Goal: Task Accomplishment & Management: Manage account settings

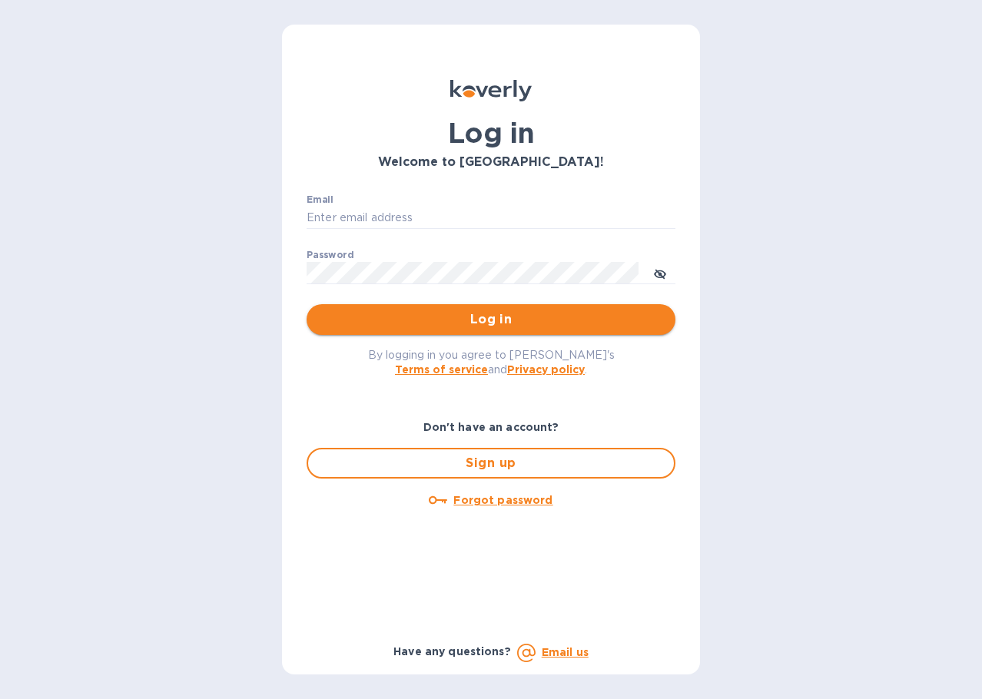
type input "[EMAIL_ADDRESS][DOMAIN_NAME]"
click at [519, 324] on span "Log in" at bounding box center [491, 319] width 344 height 18
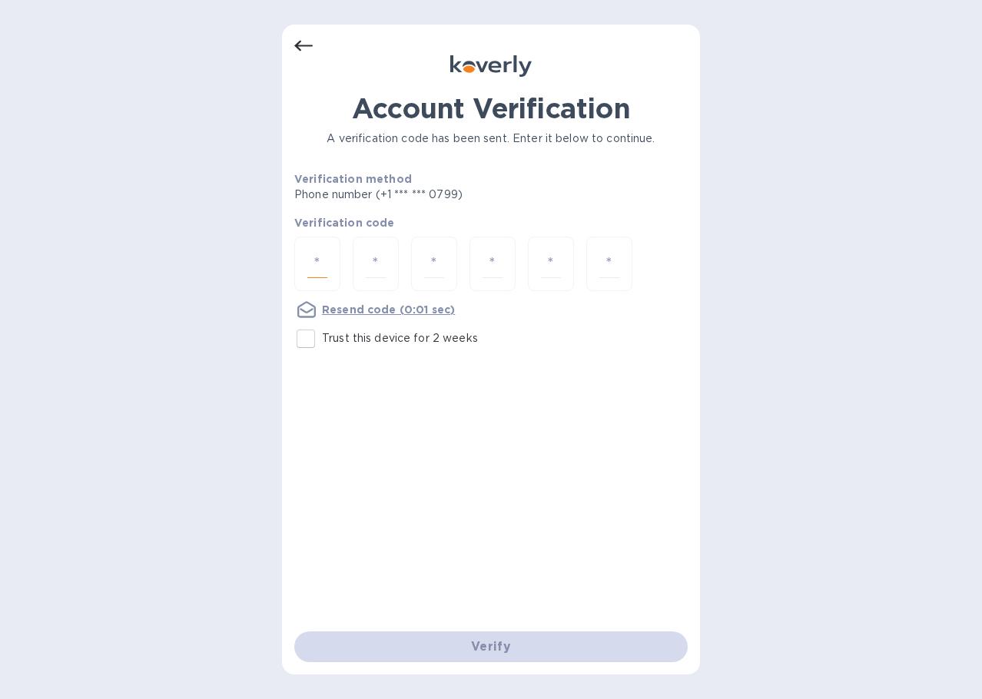
click at [313, 261] on input "number" at bounding box center [317, 264] width 20 height 28
type input "6"
type input "1"
type input "8"
type input "9"
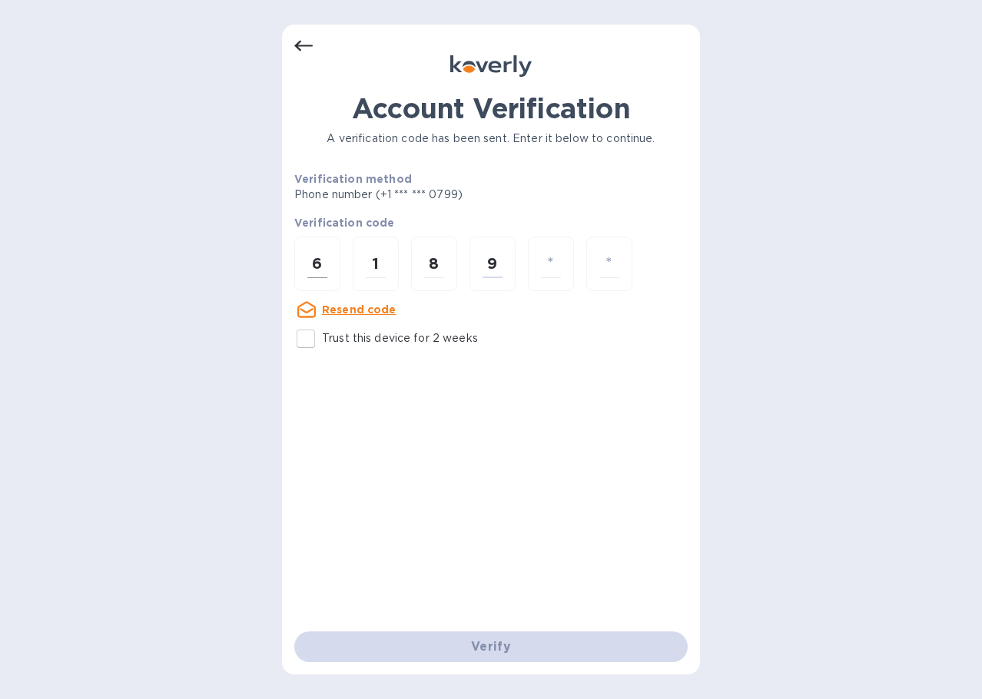
type input "0"
type input "8"
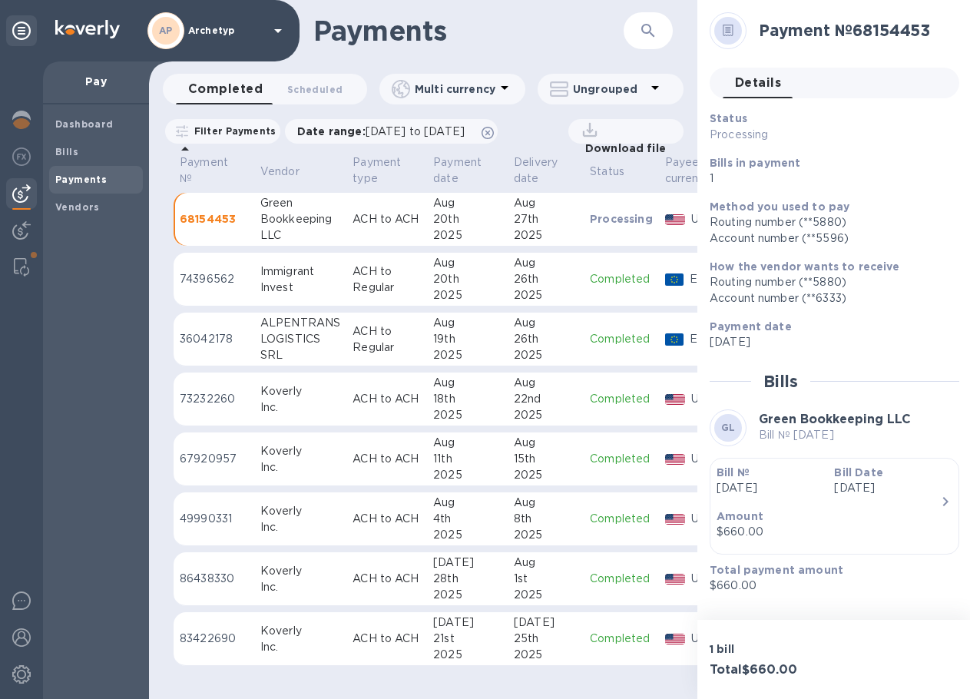
click at [195, 220] on p "68154453" at bounding box center [214, 218] width 68 height 15
click at [926, 485] on p "Aug 20th 2025" at bounding box center [886, 488] width 105 height 16
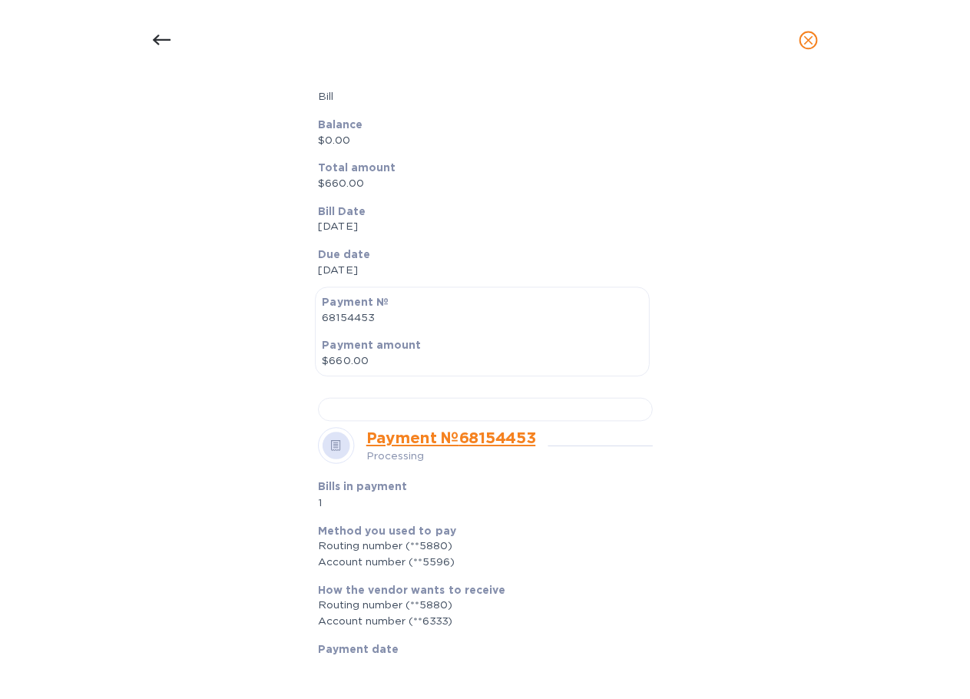
scroll to position [0, 0]
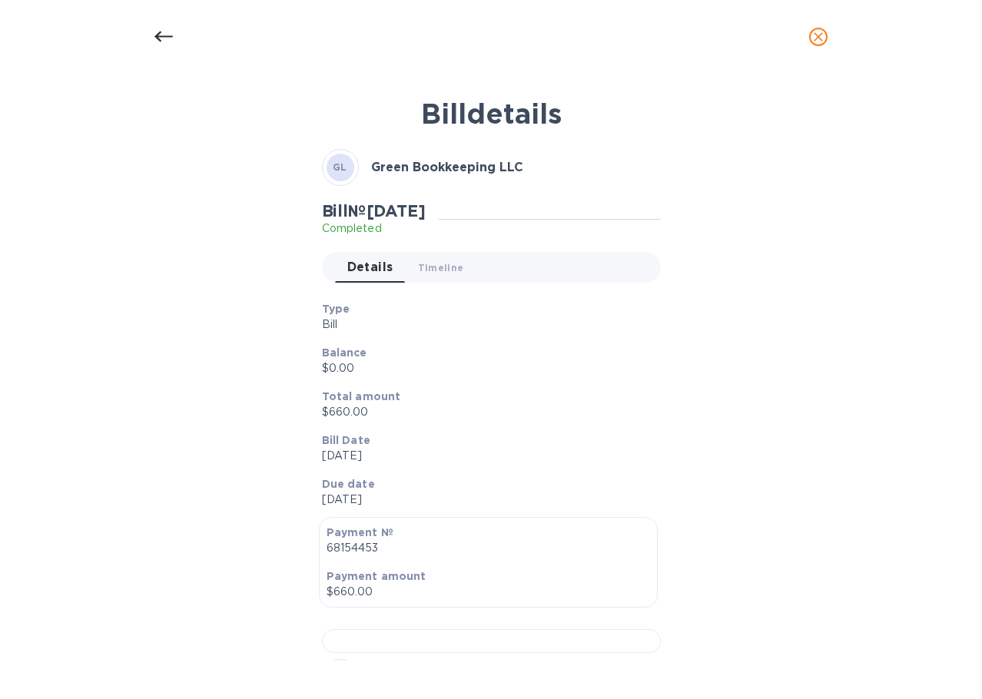
click at [155, 24] on div at bounding box center [163, 36] width 37 height 37
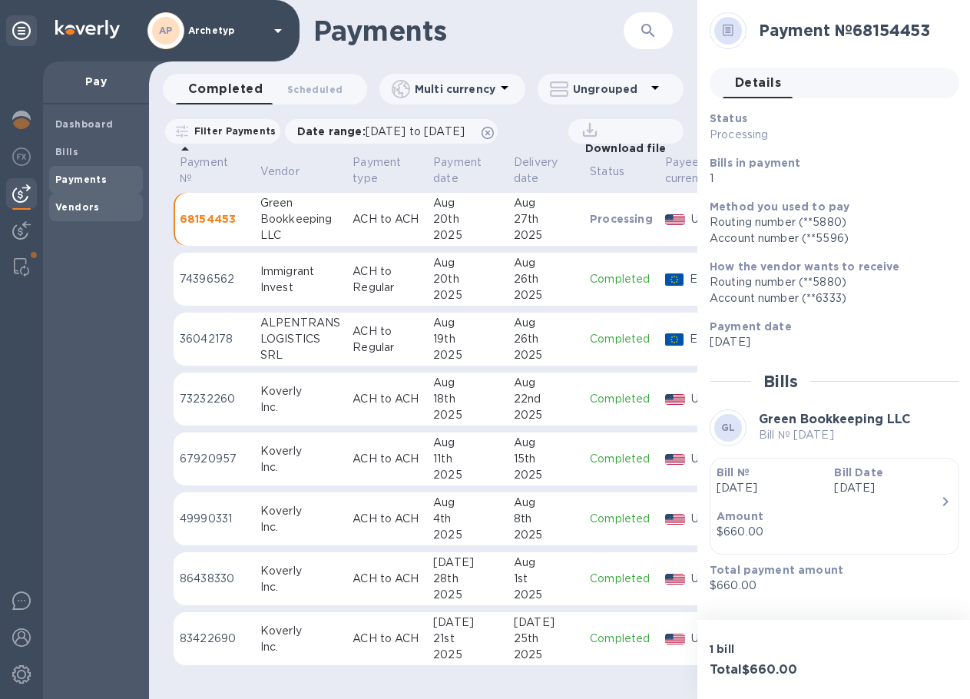
click at [101, 201] on span "Vendors" at bounding box center [95, 207] width 81 height 15
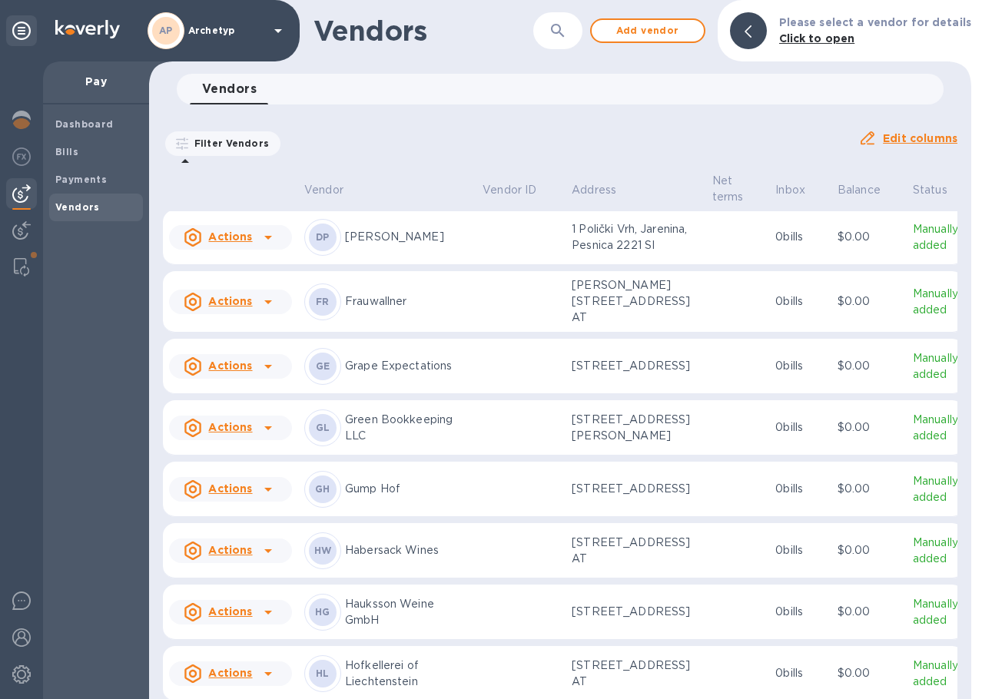
scroll to position [461, 0]
click at [267, 429] on icon at bounding box center [268, 428] width 8 height 4
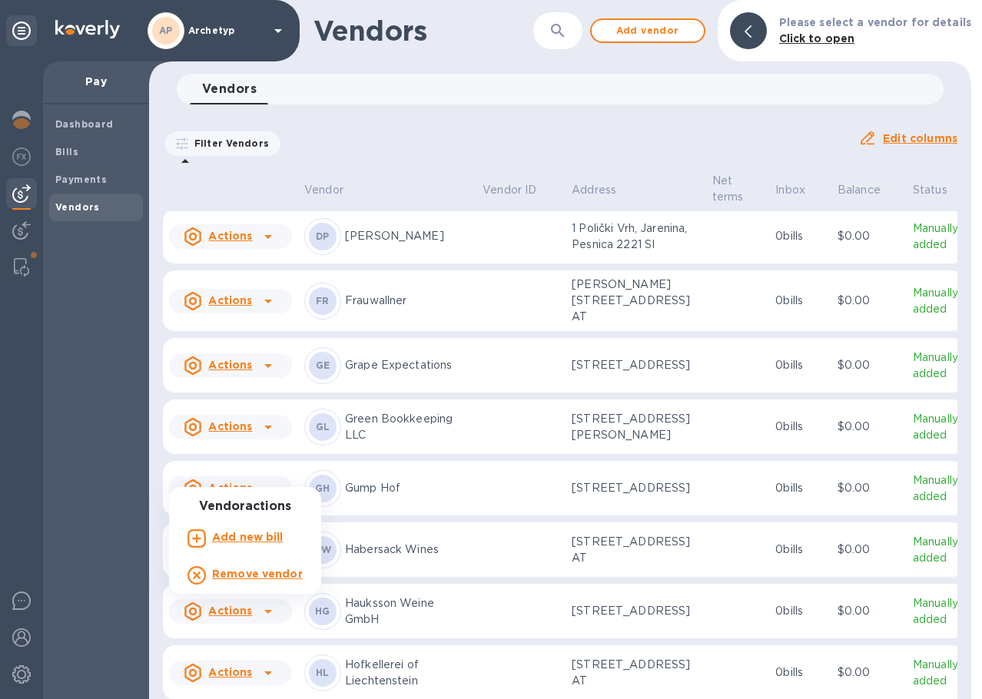
click at [225, 475] on div at bounding box center [491, 349] width 982 height 699
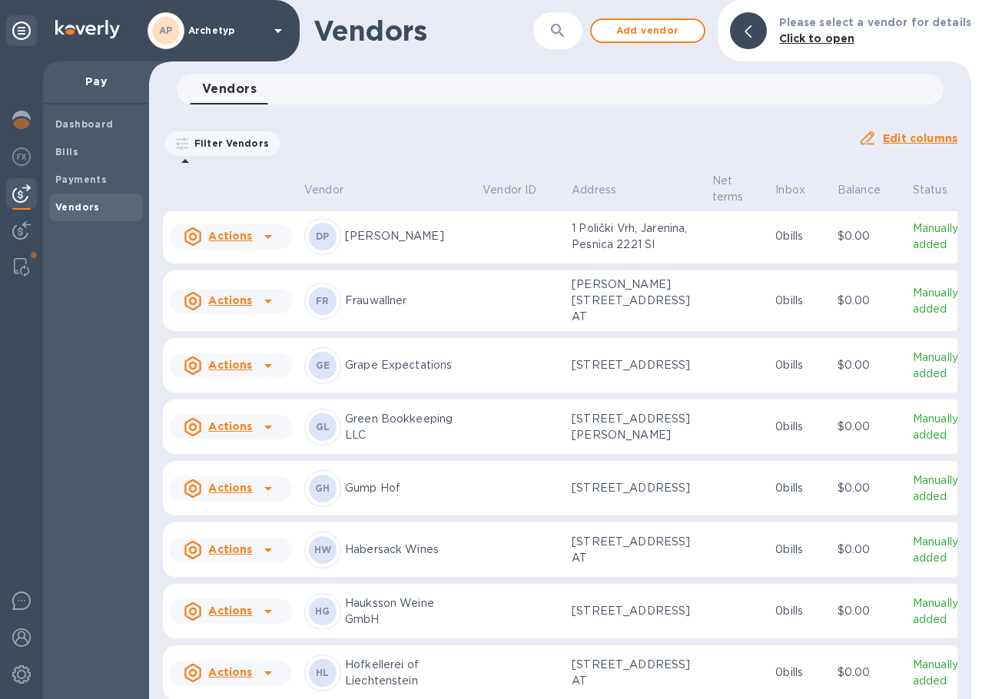
click at [186, 436] on icon at bounding box center [193, 427] width 17 height 18
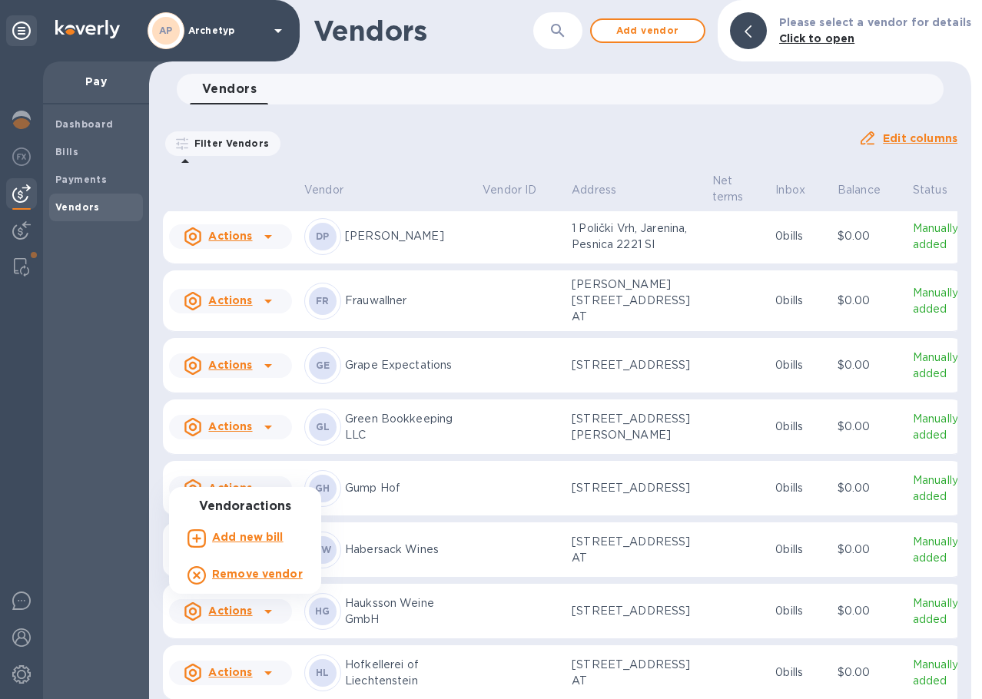
click at [188, 474] on div at bounding box center [491, 349] width 982 height 699
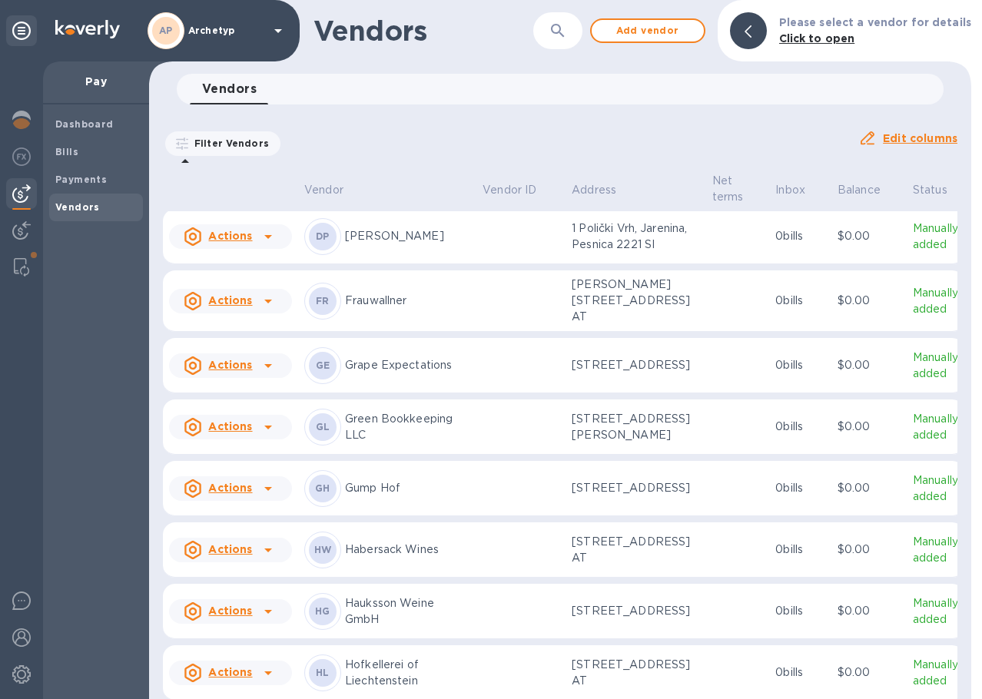
click at [913, 443] on p "Manually added" at bounding box center [935, 427] width 45 height 32
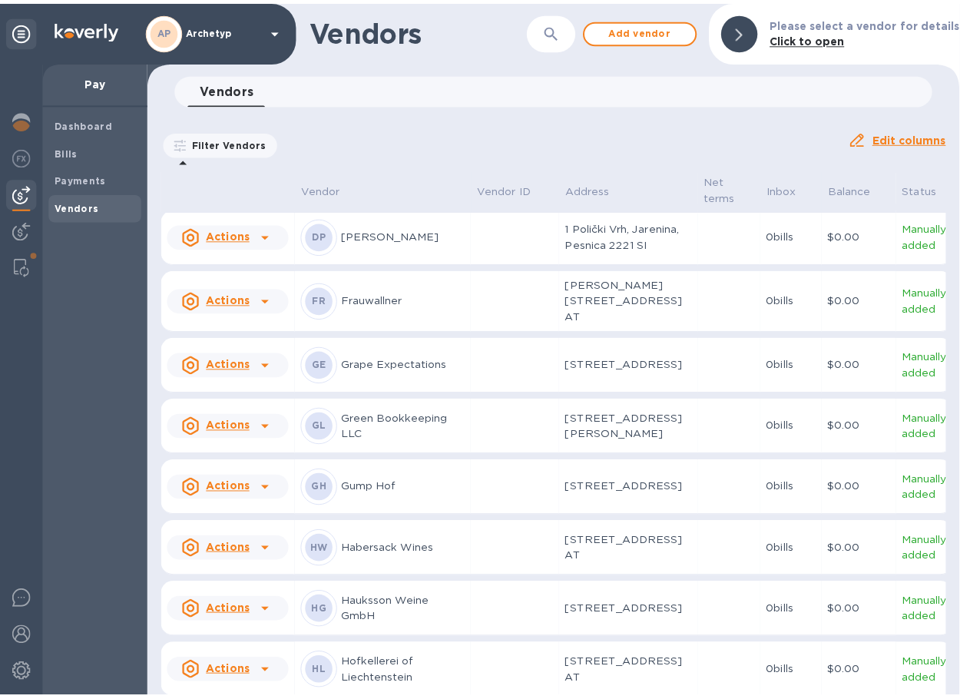
scroll to position [517, 0]
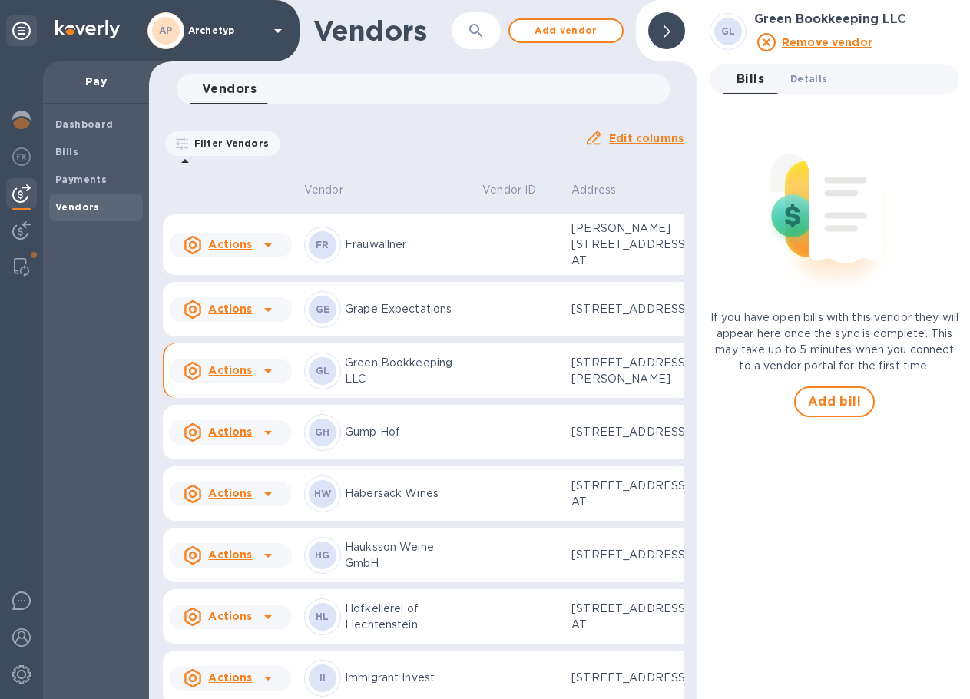
click at [799, 81] on span "Details 0" at bounding box center [808, 79] width 37 height 16
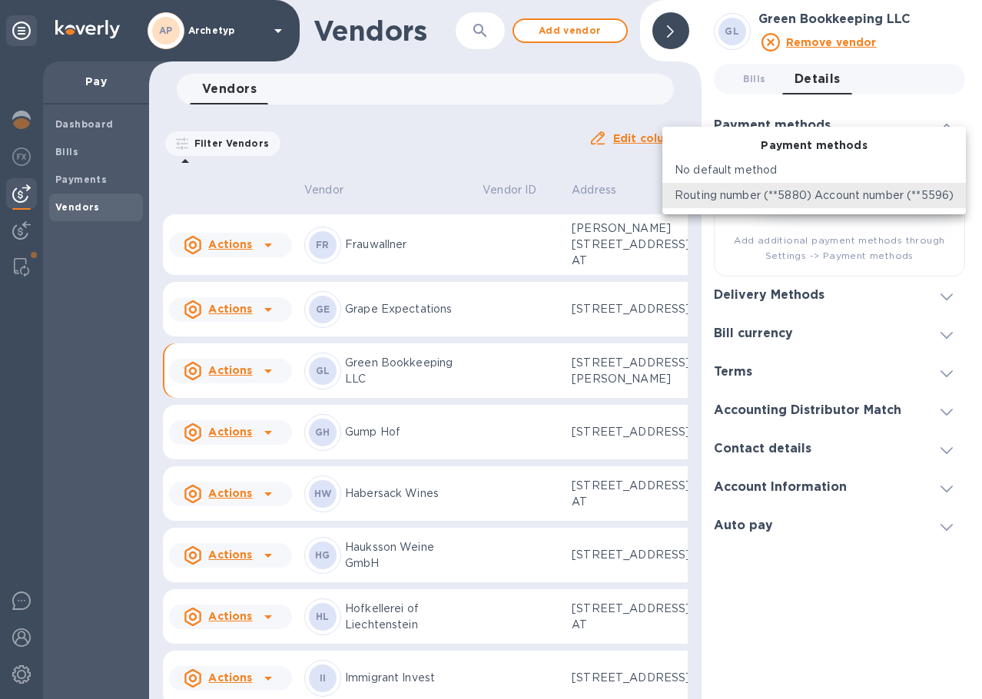
click at [835, 197] on body "AP Archetyp Pay Dashboard Bills Payments Vendors Vendors ​ Add vendor Vendors 0…" at bounding box center [491, 349] width 982 height 699
click at [836, 278] on div at bounding box center [491, 349] width 982 height 699
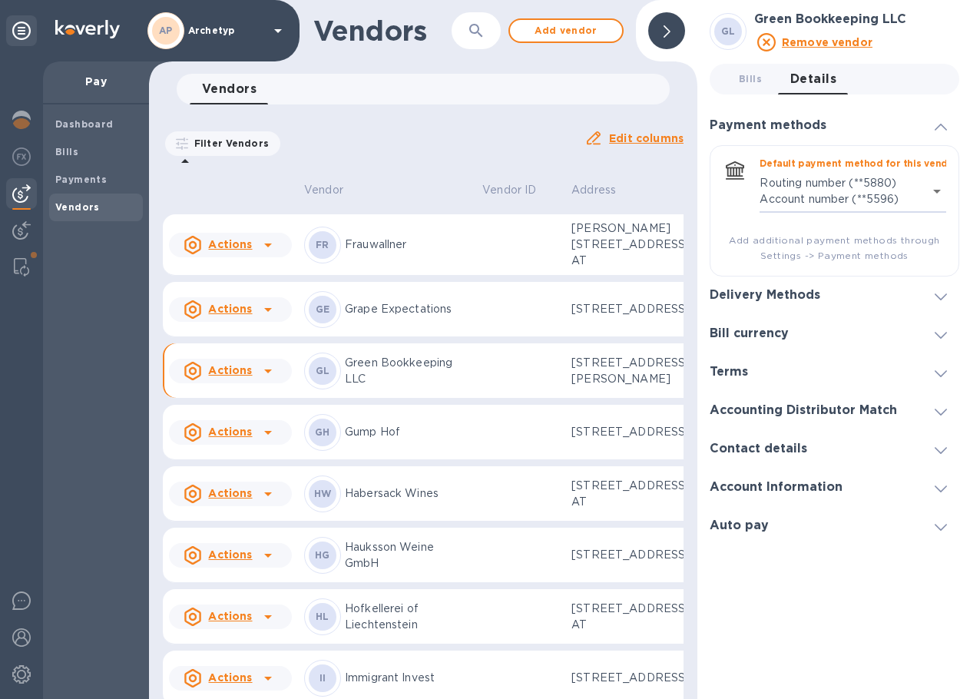
click at [840, 296] on div at bounding box center [872, 295] width 78 height 1
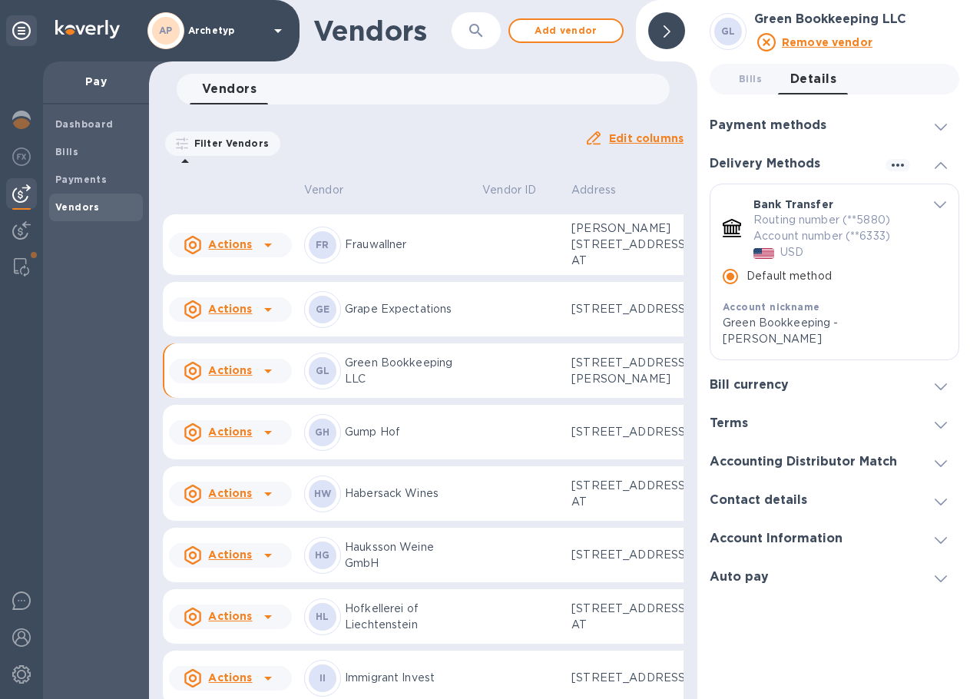
click at [814, 532] on h3 "Account Information" at bounding box center [776, 539] width 133 height 15
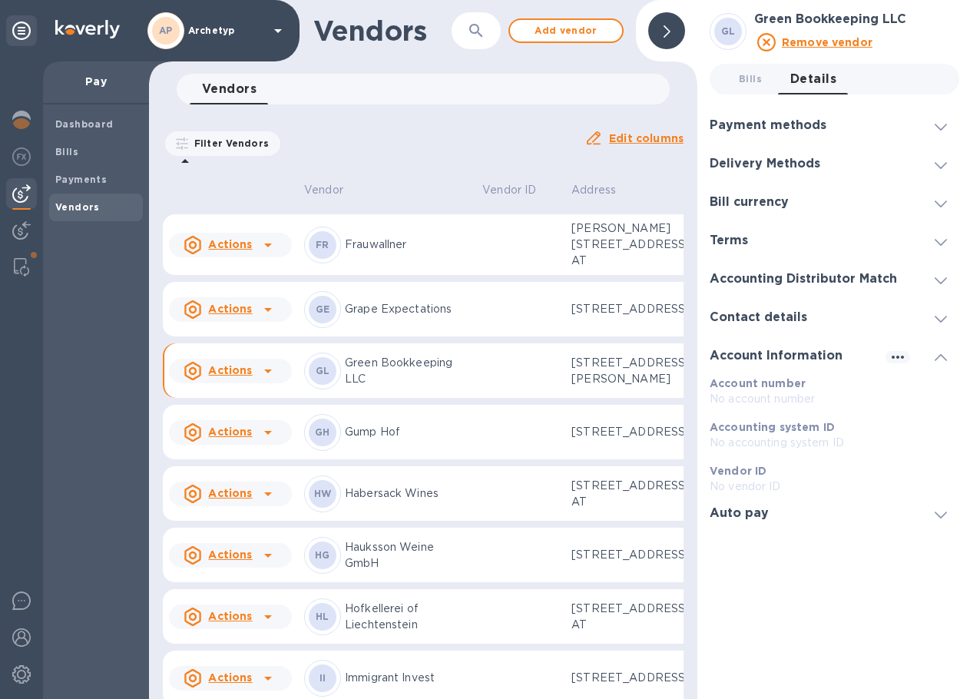
click at [814, 522] on div "Auto pay" at bounding box center [835, 514] width 250 height 38
click at [801, 247] on div "Terms" at bounding box center [835, 241] width 250 height 38
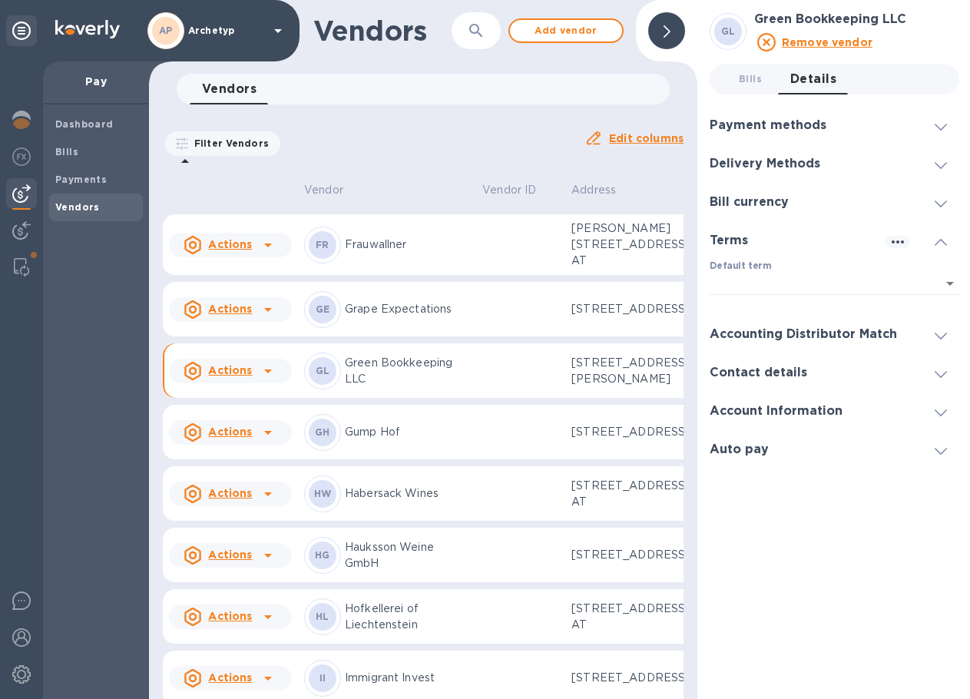
click at [799, 219] on div "Bill currency" at bounding box center [835, 203] width 250 height 38
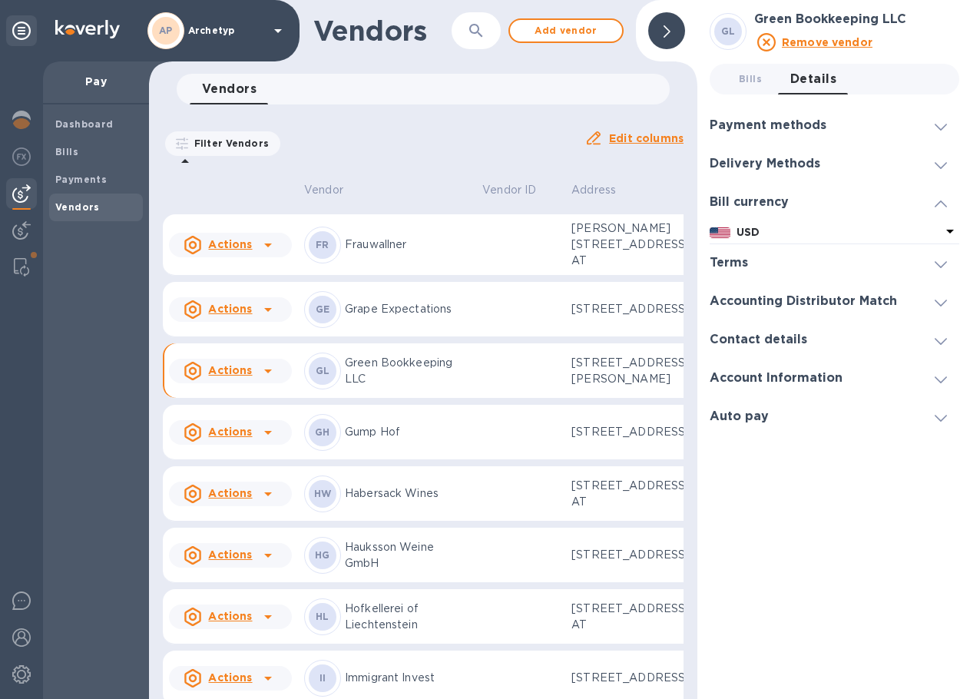
click at [800, 177] on div "Delivery Methods" at bounding box center [835, 164] width 250 height 38
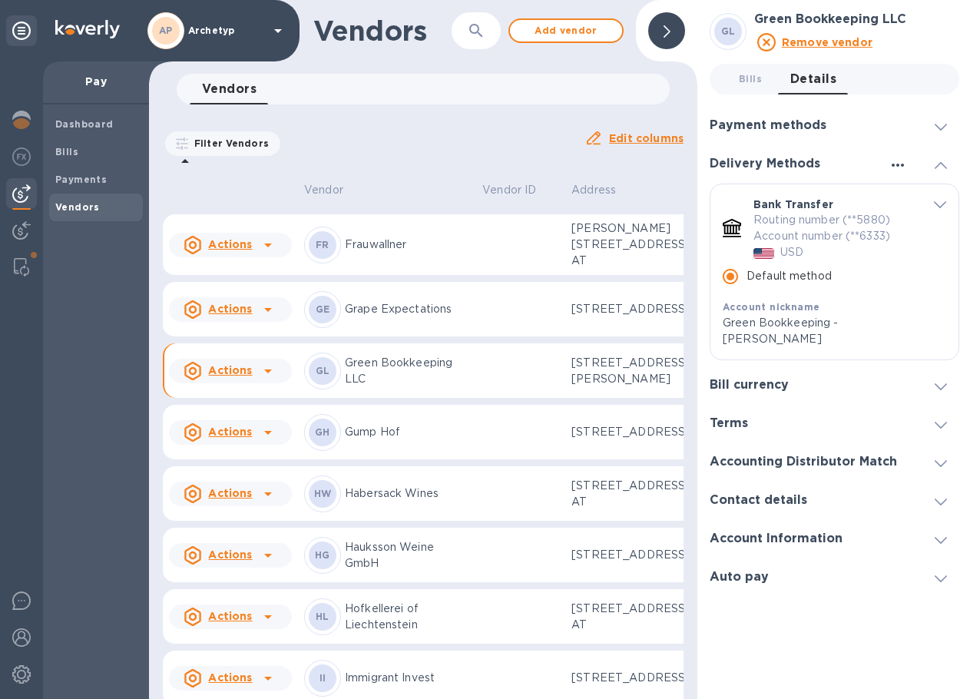
click at [903, 165] on icon "button" at bounding box center [898, 165] width 18 height 18
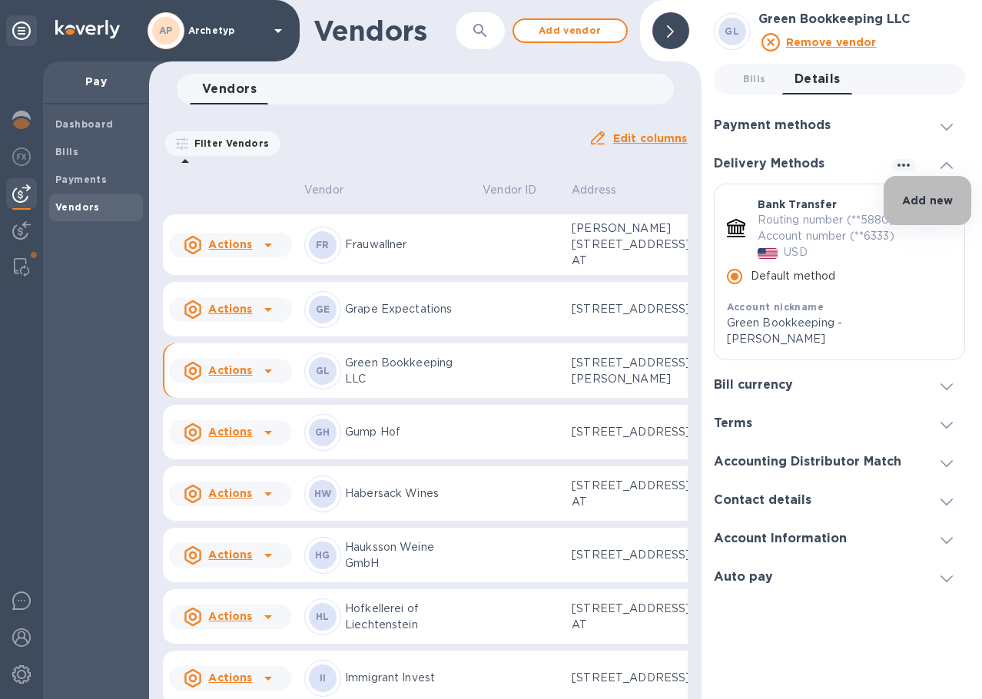
click at [919, 201] on p "Add new" at bounding box center [927, 200] width 51 height 15
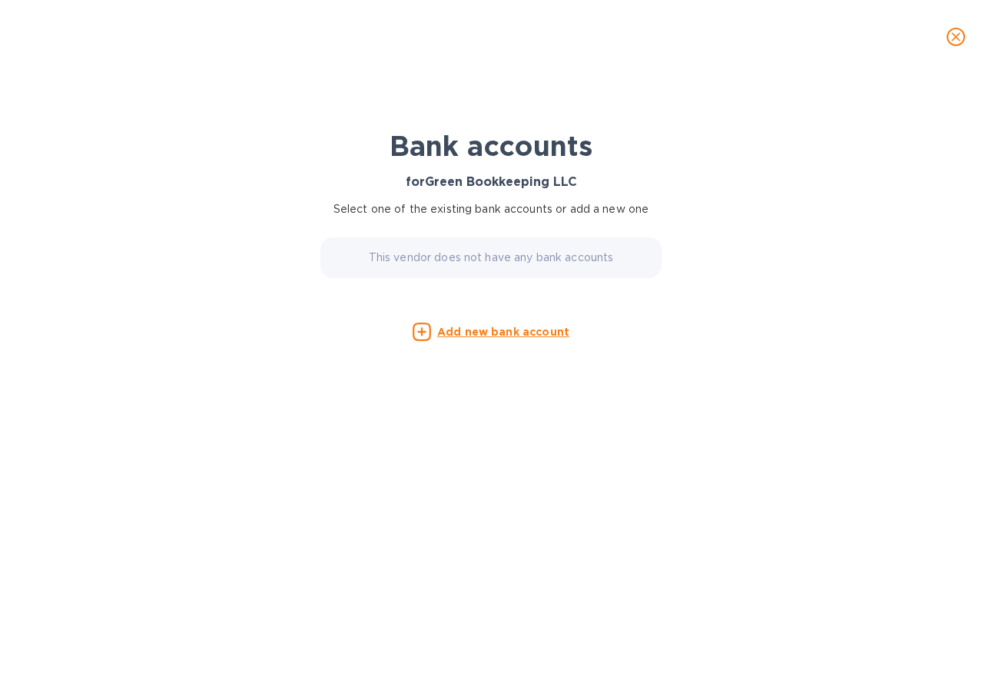
click at [525, 335] on u "Add new bank account" at bounding box center [503, 332] width 132 height 12
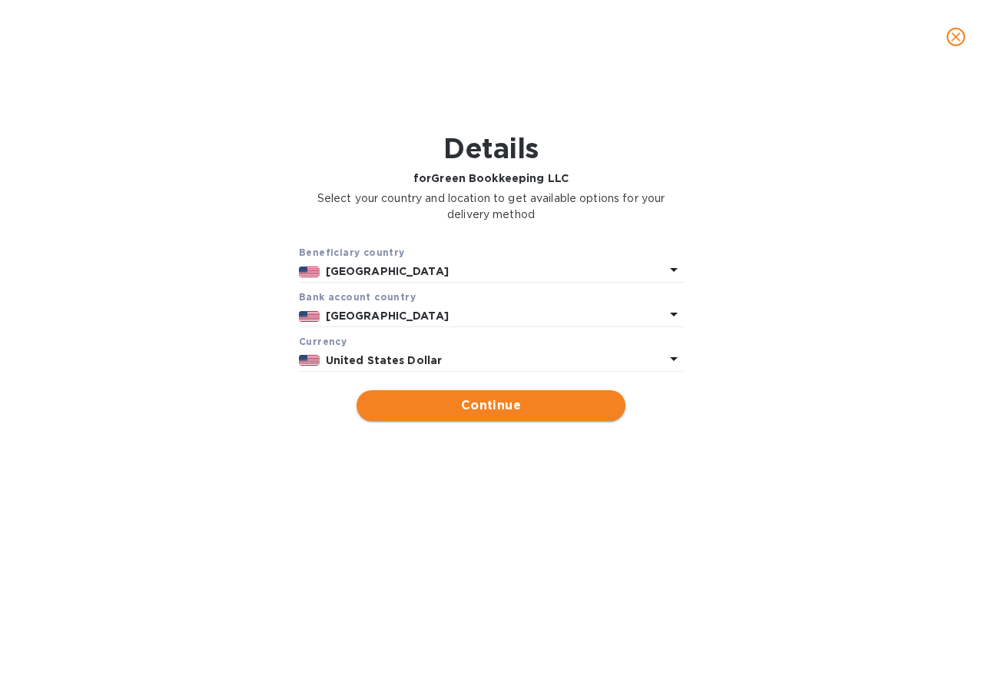
click at [441, 414] on span "Continue" at bounding box center [491, 405] width 244 height 18
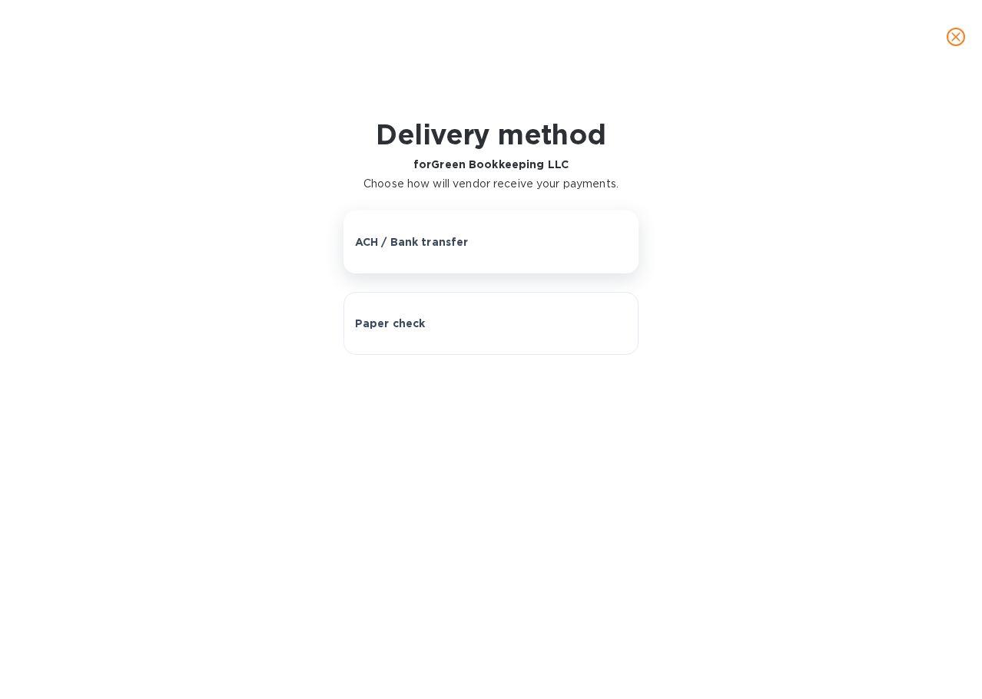
click at [422, 244] on p "ACH / Bank transfer" at bounding box center [412, 241] width 114 height 15
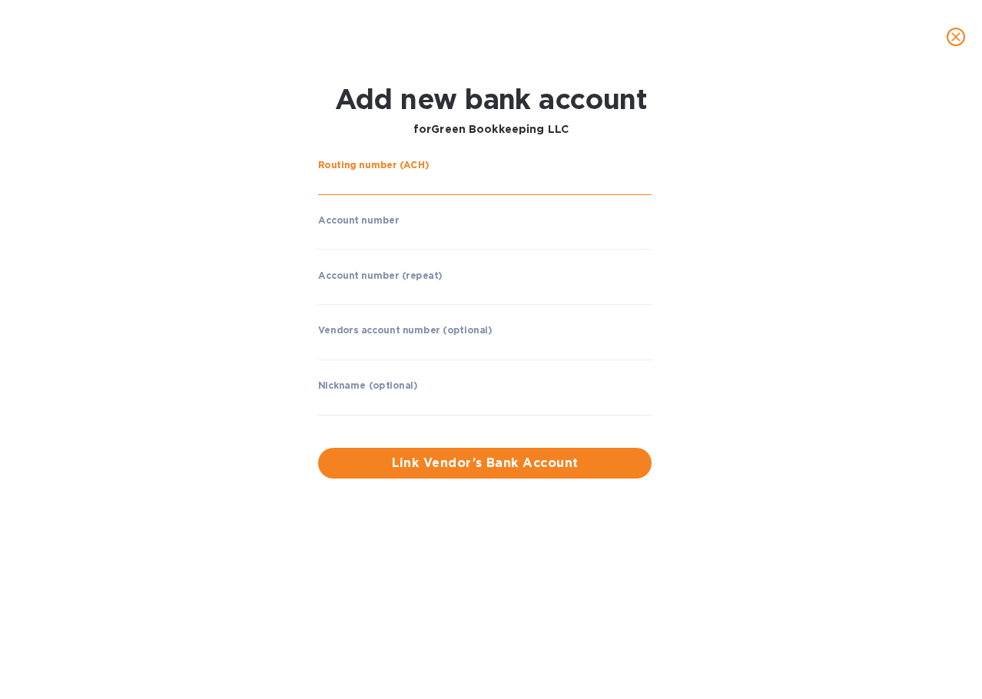
click at [386, 177] on input "string" at bounding box center [484, 183] width 333 height 23
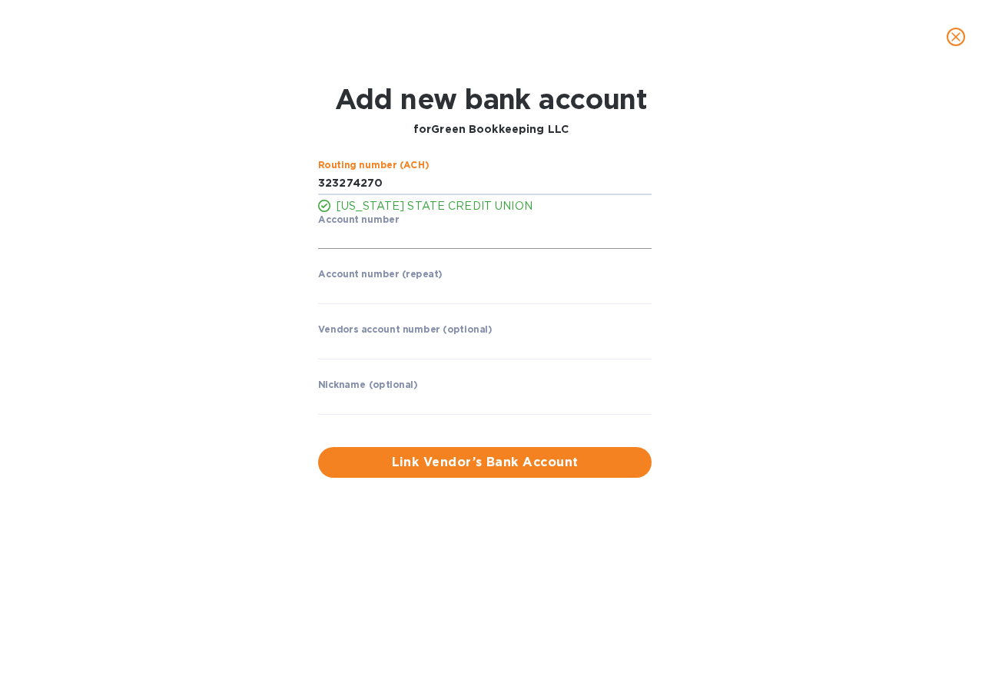
type input "323274270"
click at [372, 243] on input "string" at bounding box center [484, 238] width 333 height 23
type input "73961680004"
click at [366, 283] on input "string" at bounding box center [484, 292] width 333 height 23
type input "73961680004"
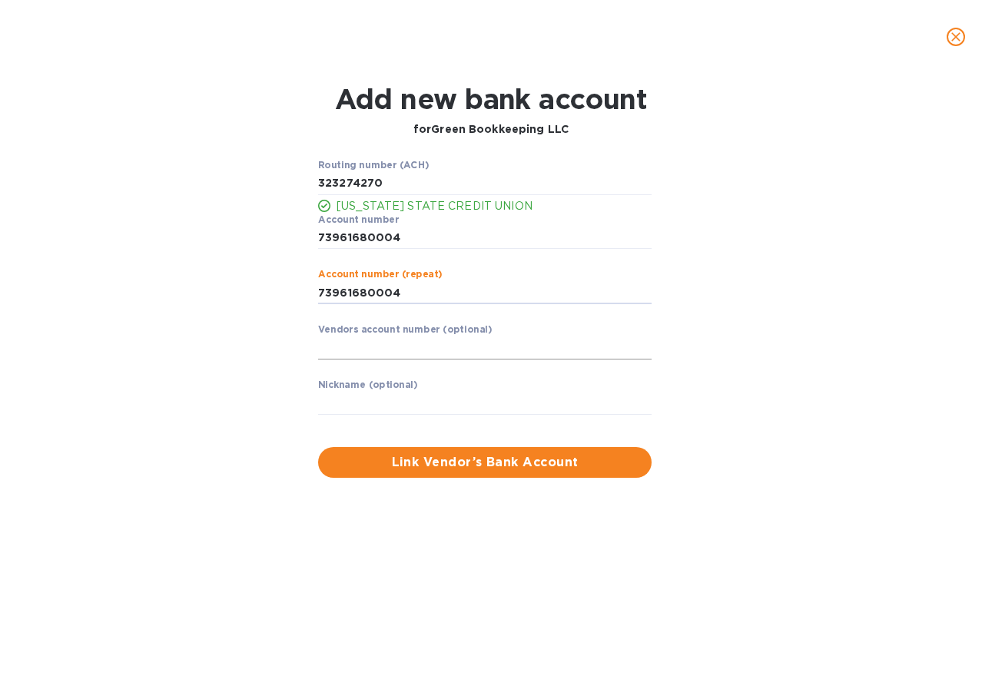
click at [394, 349] on input "text" at bounding box center [484, 347] width 333 height 23
click at [426, 465] on span "Link Vendor’s Bank Account" at bounding box center [484, 462] width 309 height 18
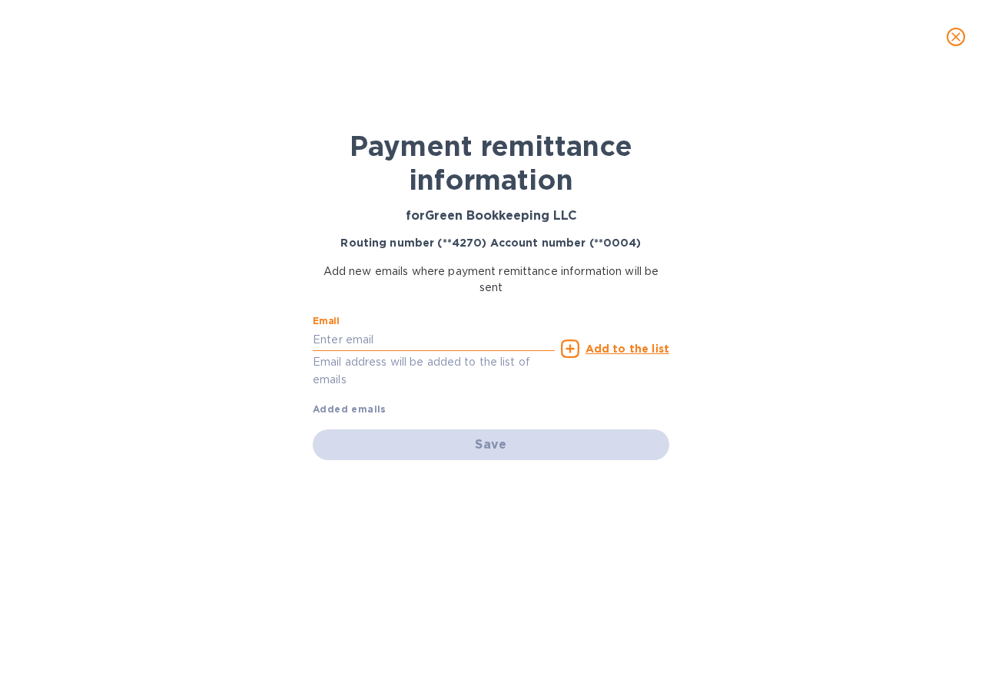
click at [342, 339] on input "text" at bounding box center [434, 339] width 242 height 23
type input "[EMAIL_ADDRESS][DOMAIN_NAME]"
click at [521, 448] on div "Save" at bounding box center [491, 444] width 356 height 31
click at [389, 389] on div "Email greenbookkeepingllc@gmail.com Email address will be added to the list of …" at bounding box center [434, 348] width 248 height 87
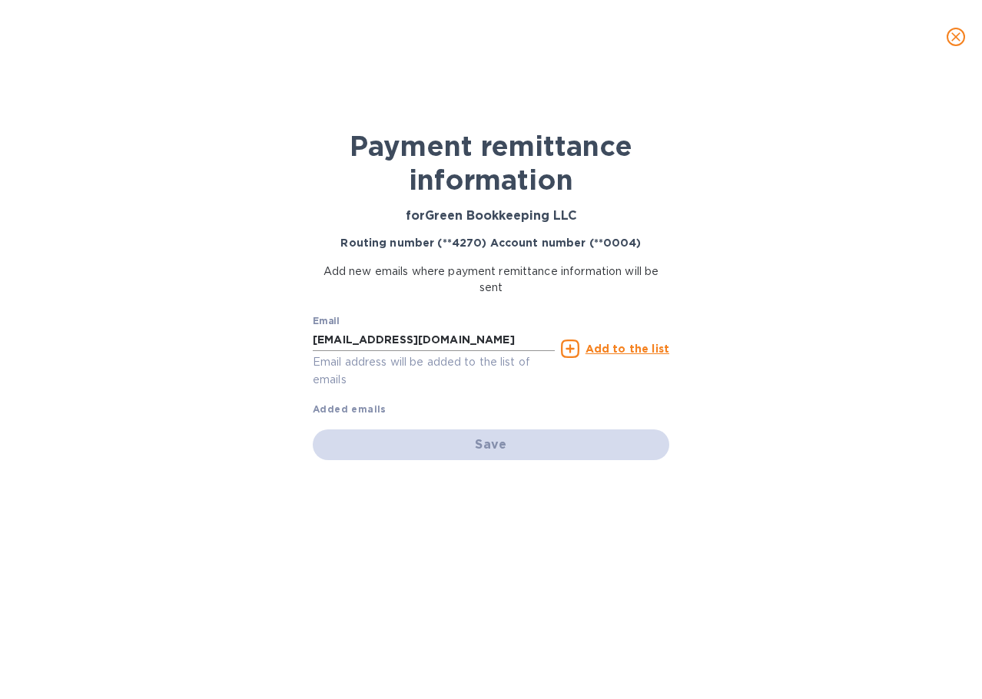
click at [515, 335] on input "[EMAIL_ADDRESS][DOMAIN_NAME]" at bounding box center [434, 339] width 242 height 23
click at [349, 386] on p "Email address will be added to the list of emails" at bounding box center [434, 370] width 242 height 35
click at [595, 349] on u "Add to the list" at bounding box center [627, 349] width 84 height 12
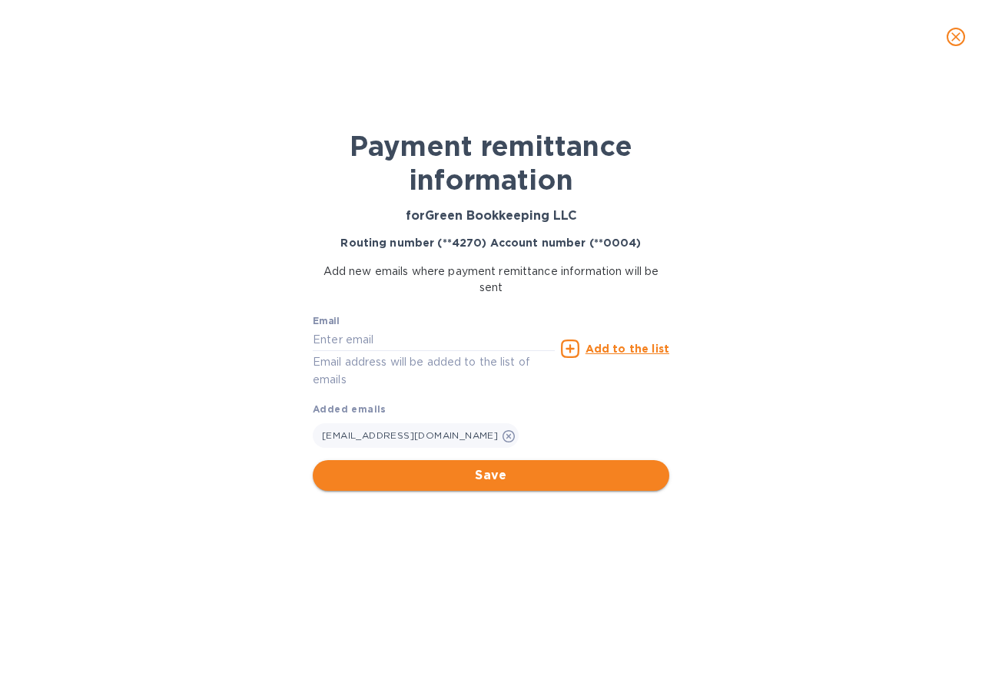
click at [439, 475] on span "Save" at bounding box center [491, 475] width 332 height 18
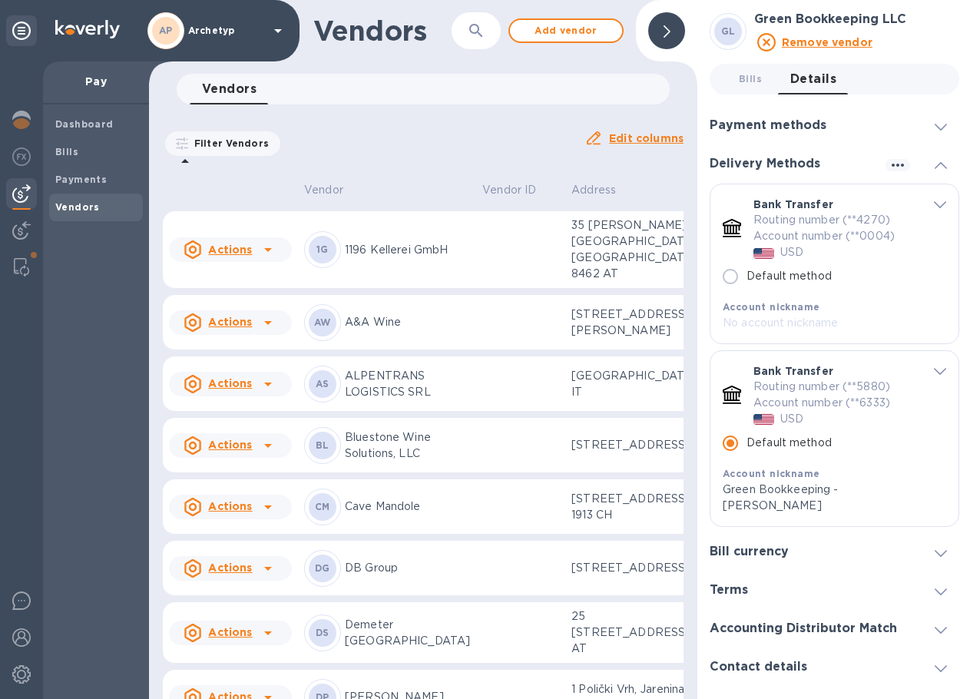
click at [731, 276] on input "Default method" at bounding box center [730, 276] width 32 height 32
radio input "true"
click at [937, 204] on icon "default-method" at bounding box center [940, 204] width 12 height 7
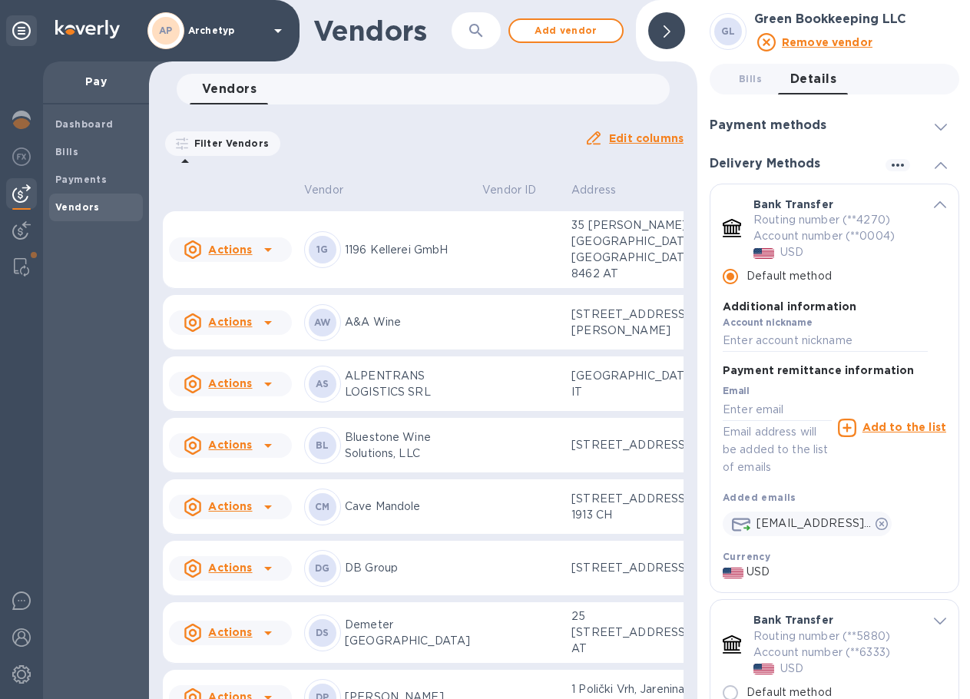
click at [937, 204] on icon "default-method" at bounding box center [940, 204] width 12 height 7
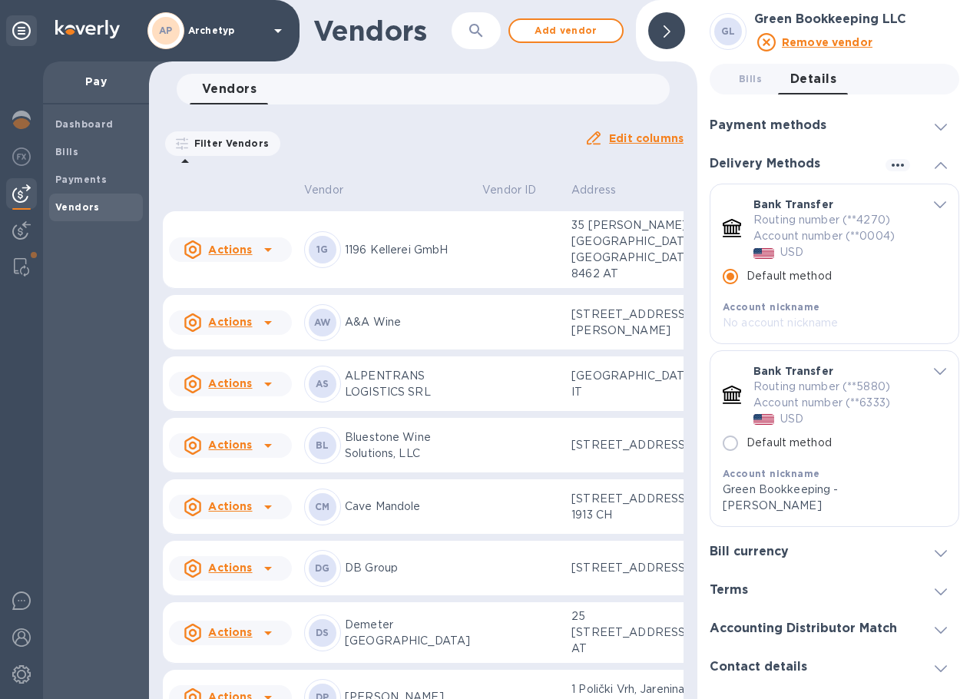
click at [928, 364] on div "default-method" at bounding box center [937, 370] width 18 height 15
click at [936, 369] on icon "default-method" at bounding box center [940, 371] width 12 height 7
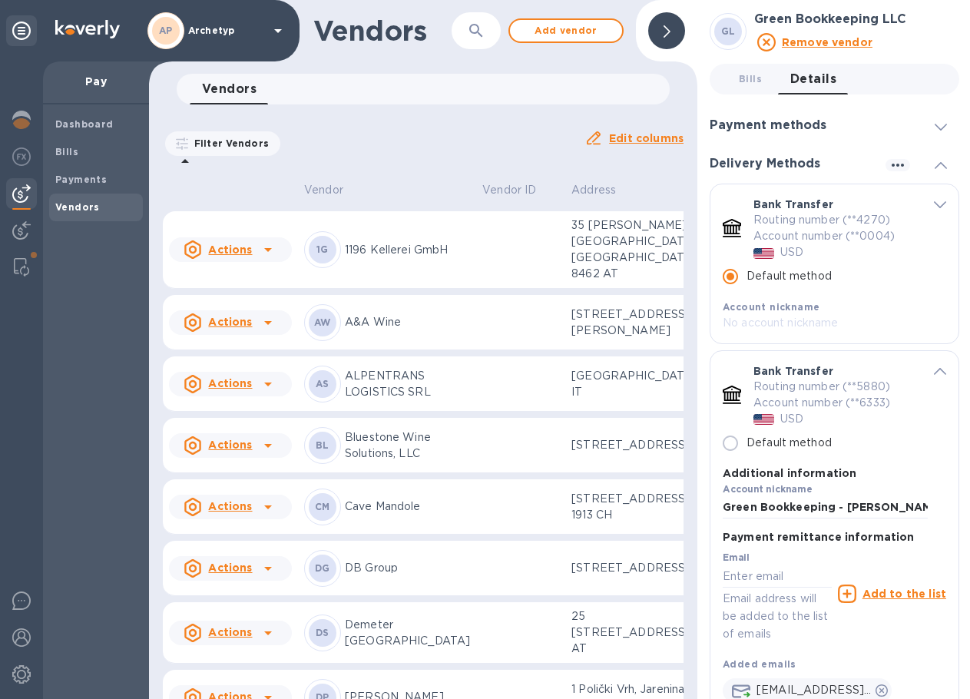
click at [936, 369] on icon "default-method" at bounding box center [940, 371] width 12 height 7
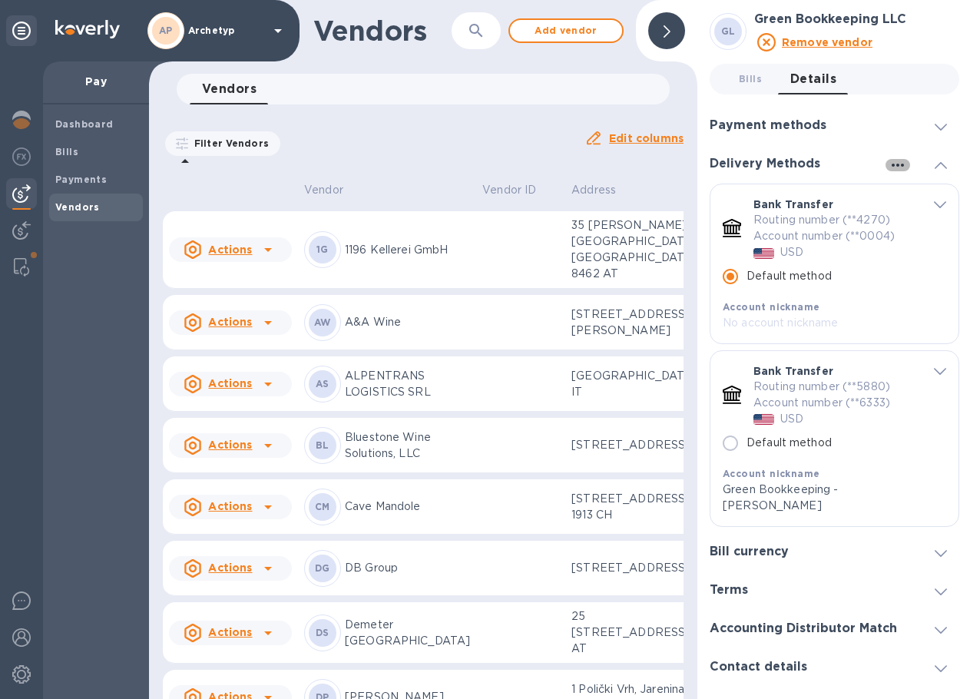
click at [889, 171] on icon "button" at bounding box center [898, 165] width 18 height 18
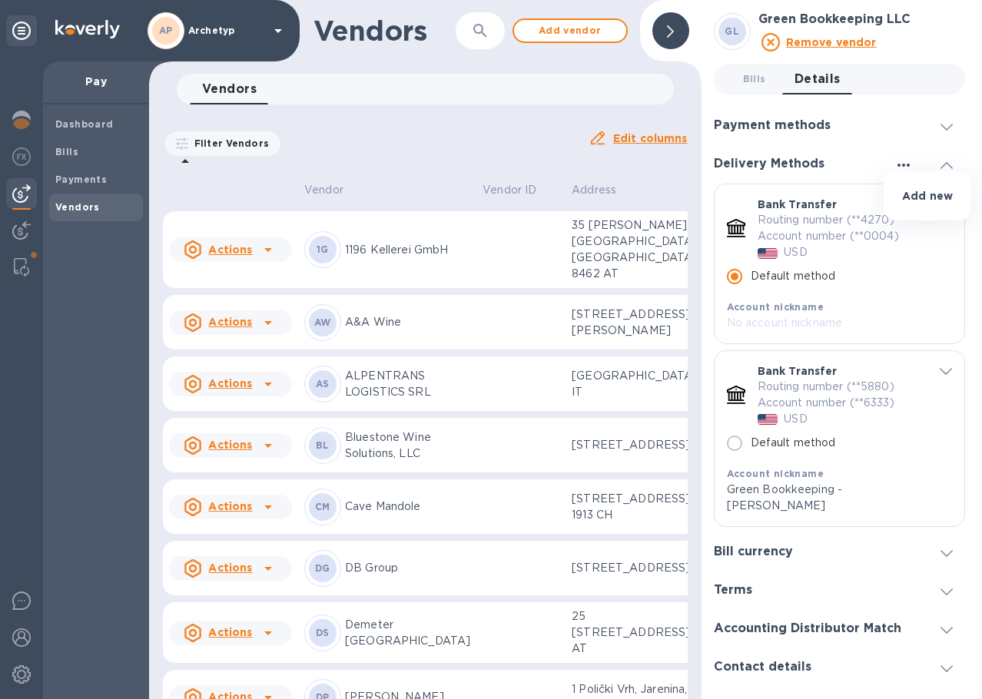
click at [889, 171] on div at bounding box center [491, 349] width 982 height 699
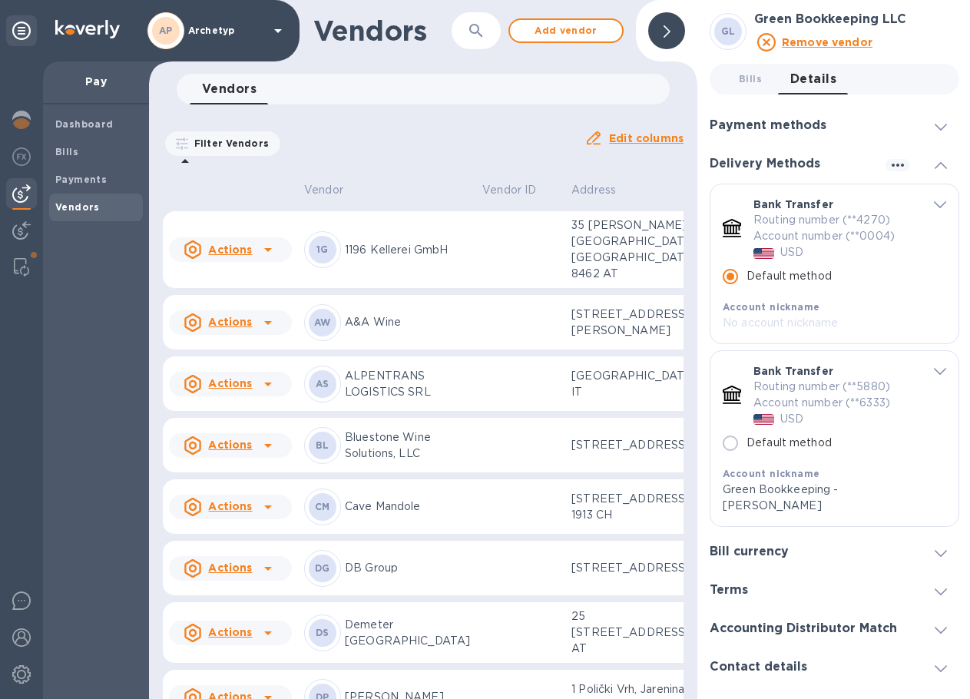
scroll to position [65, 0]
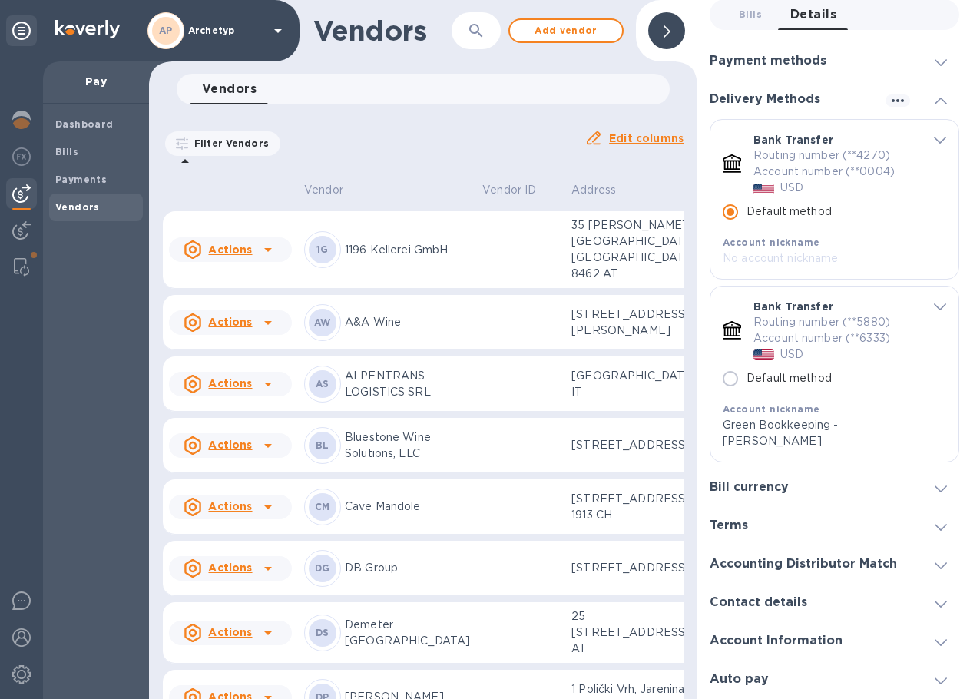
click at [934, 310] on span "default-method" at bounding box center [940, 306] width 12 height 15
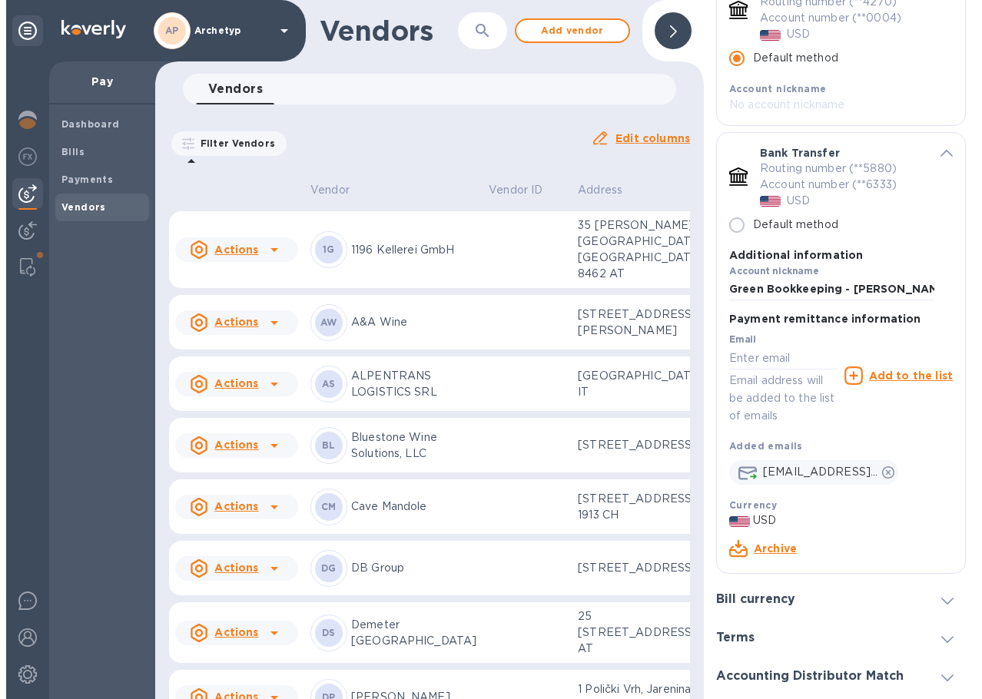
scroll to position [295, 0]
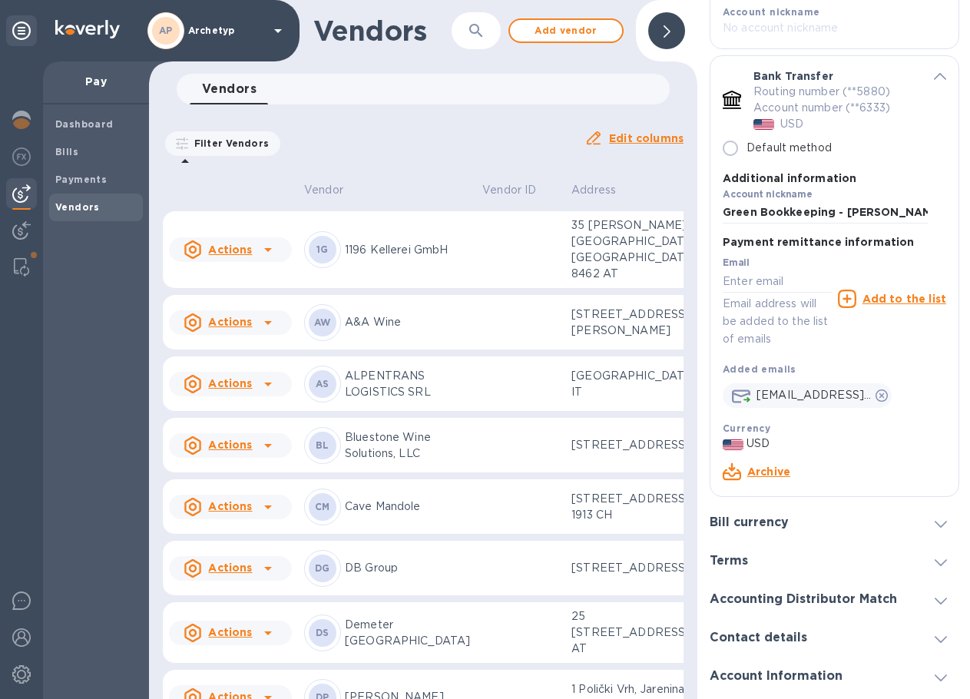
click at [765, 472] on link "Archive" at bounding box center [768, 471] width 43 height 12
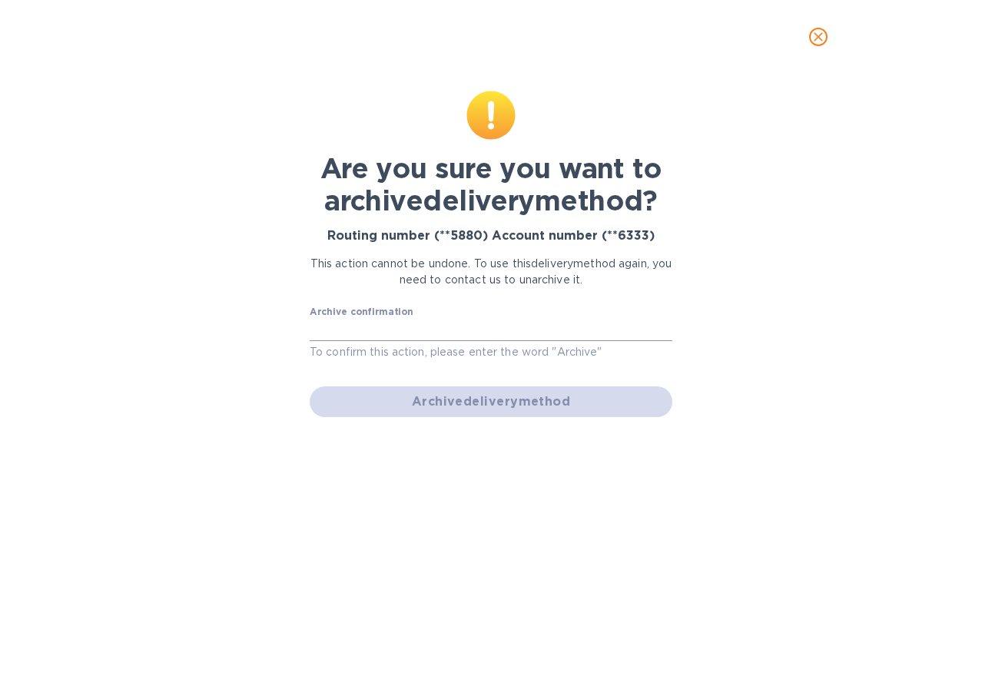
click at [376, 340] on input "text" at bounding box center [491, 330] width 363 height 23
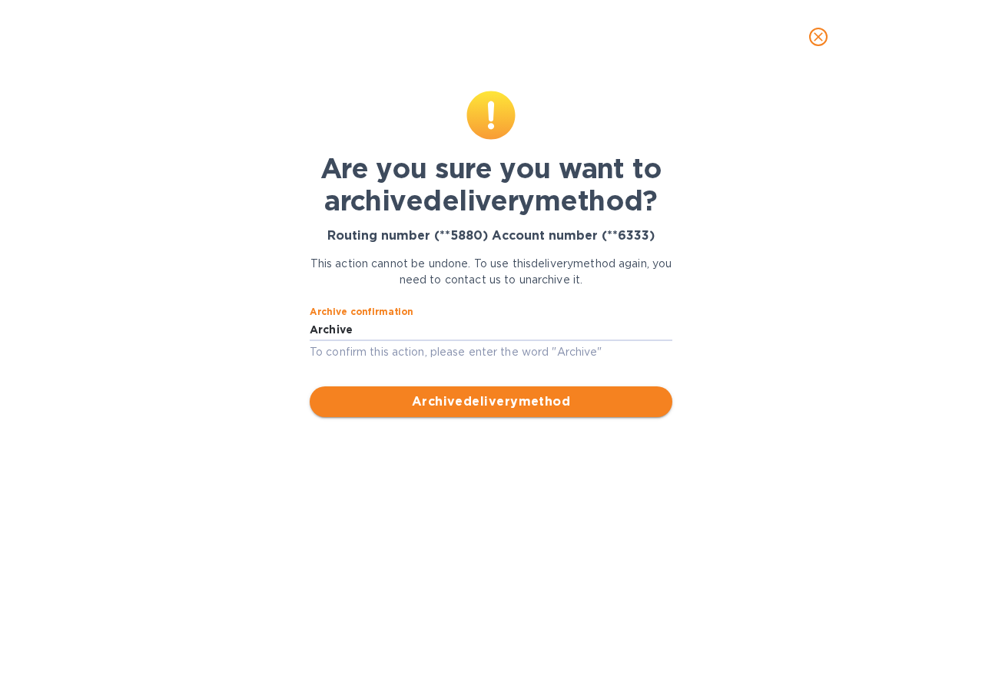
type input "Archive"
click at [421, 397] on span "Archive delivery method" at bounding box center [491, 402] width 338 height 18
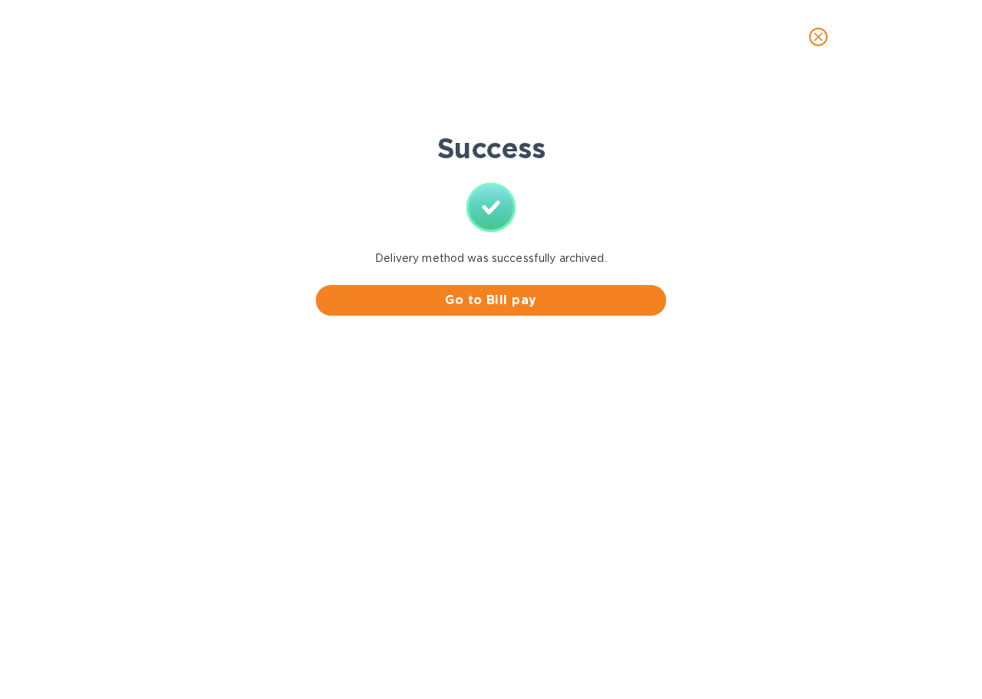
scroll to position [0, 0]
click at [525, 288] on button "Go to Bill pay" at bounding box center [491, 300] width 350 height 31
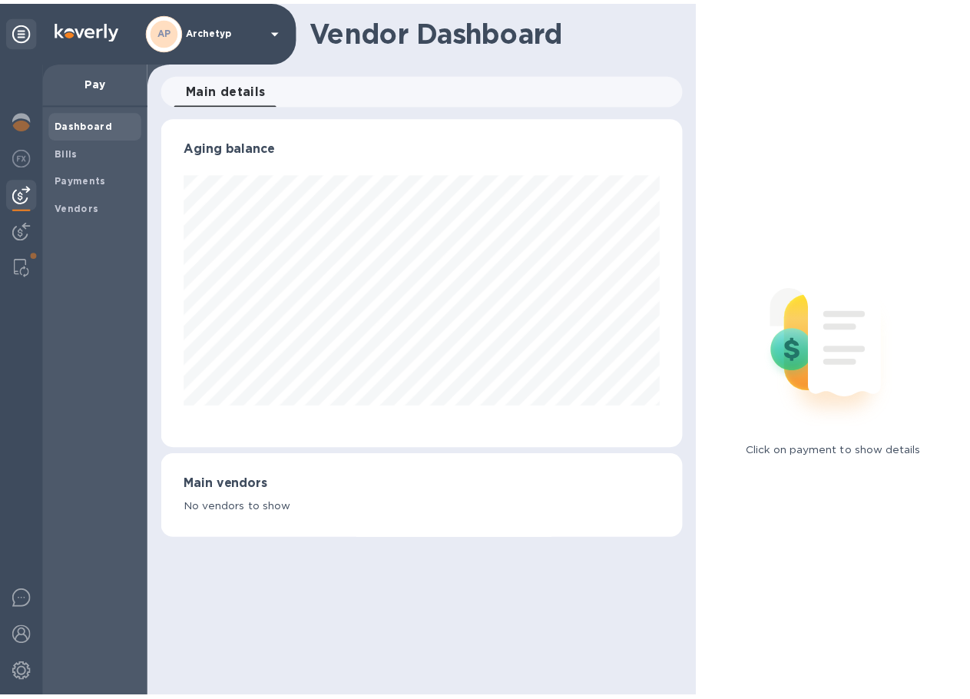
scroll to position [332, 527]
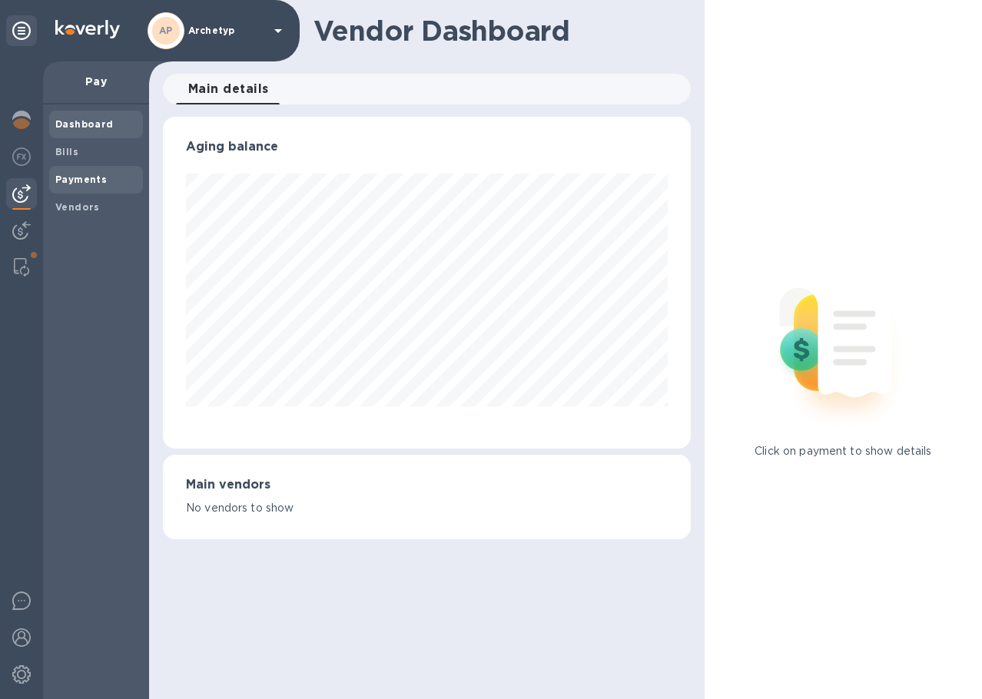
click at [78, 178] on b "Payments" at bounding box center [80, 180] width 51 height 12
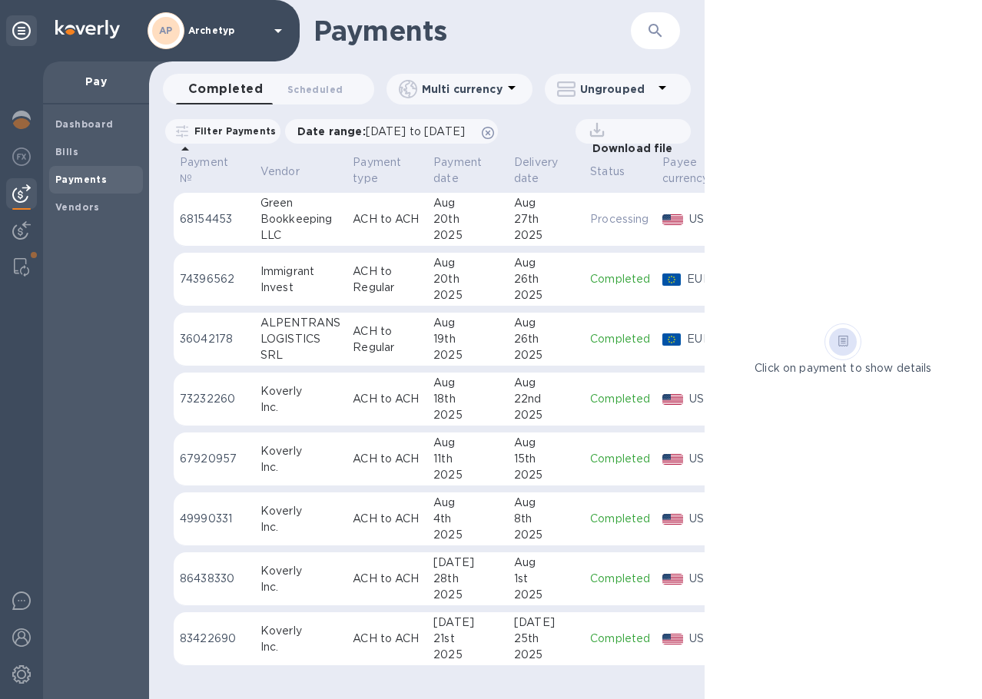
click at [283, 223] on div "Bookkeeping" at bounding box center [300, 219] width 80 height 16
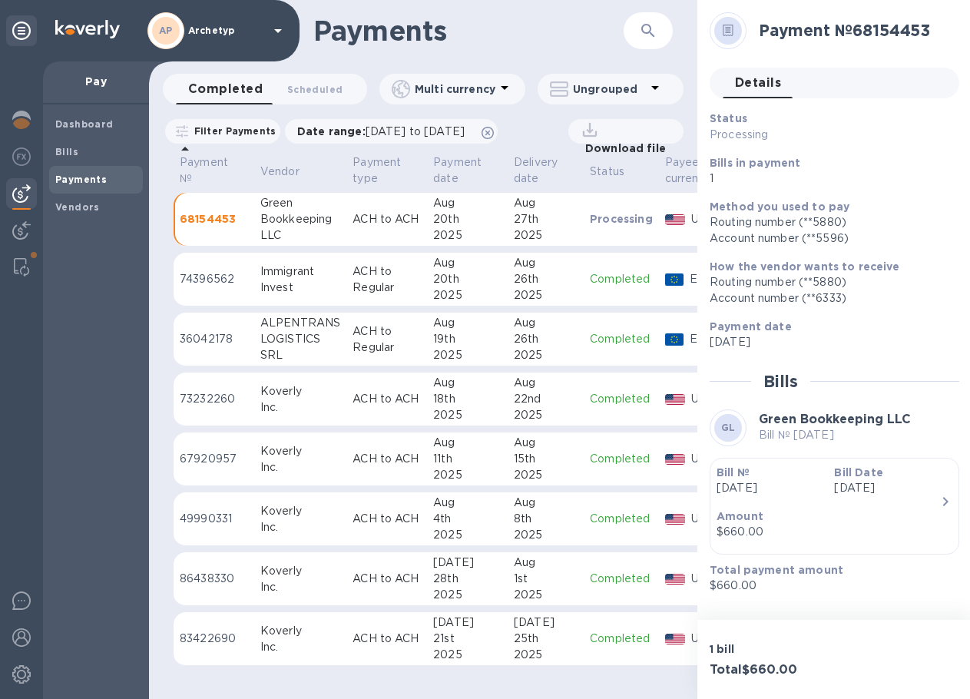
click at [758, 257] on div "How the vendor wants to receive Routing number (**5880) Account number (**6333)" at bounding box center [829, 283] width 250 height 60
click at [366, 211] on p "ACH to ACH" at bounding box center [387, 219] width 68 height 16
click at [79, 194] on div "Vendors" at bounding box center [96, 208] width 94 height 28
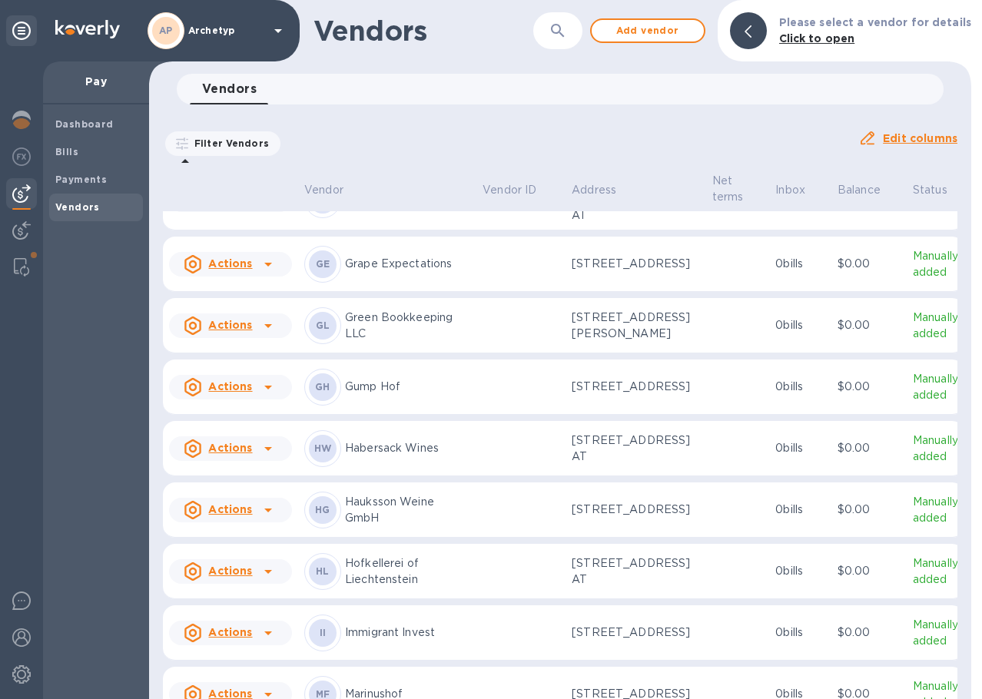
scroll to position [562, 0]
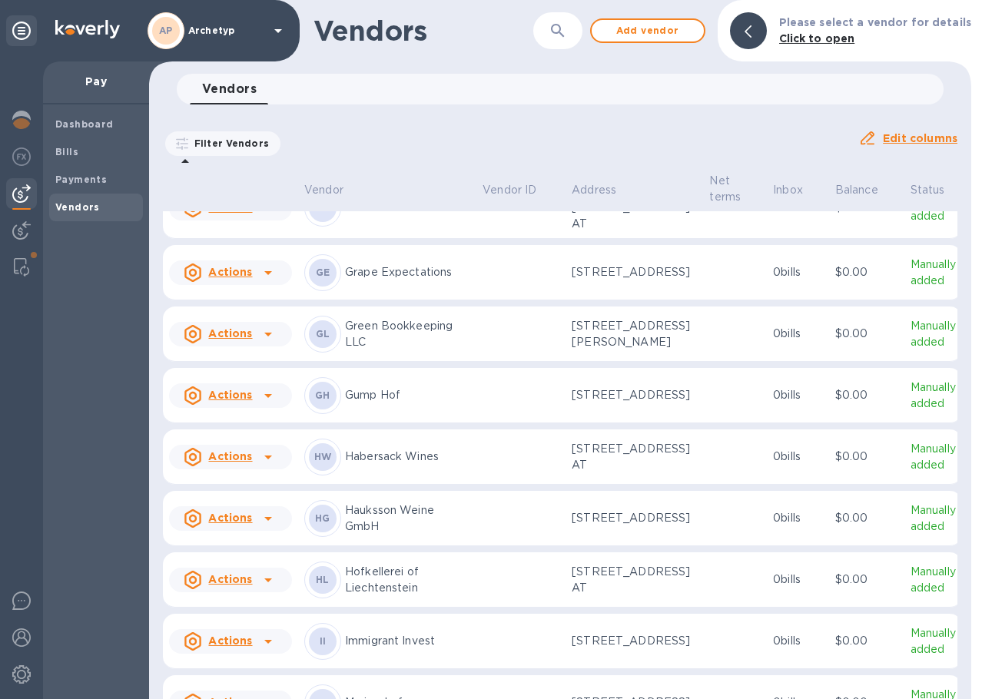
click at [418, 350] on p "Green Bookkeeping LLC" at bounding box center [407, 334] width 125 height 32
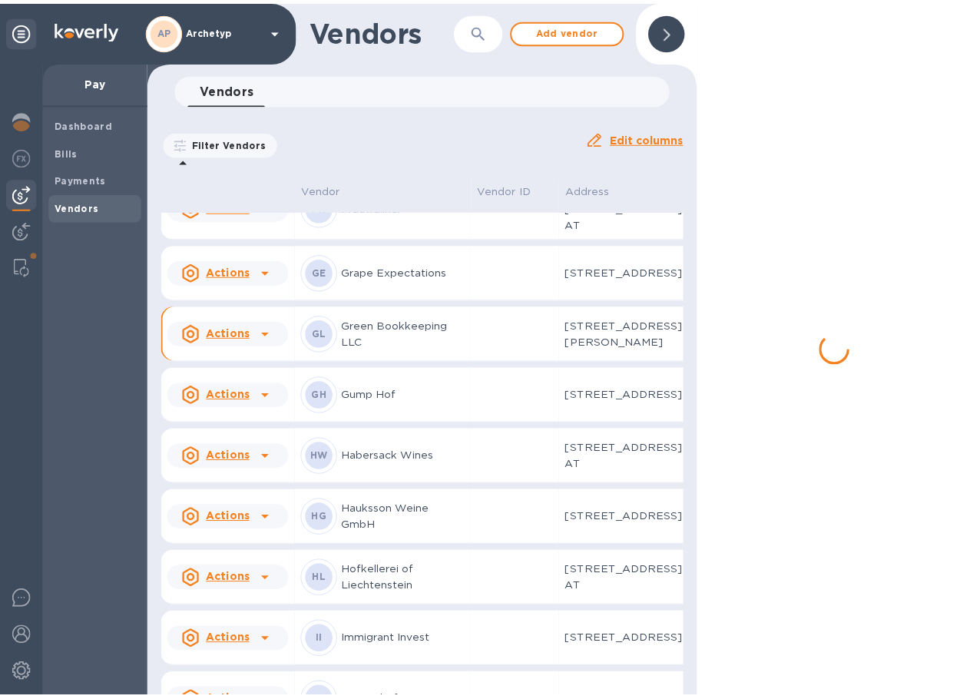
scroll to position [611, 0]
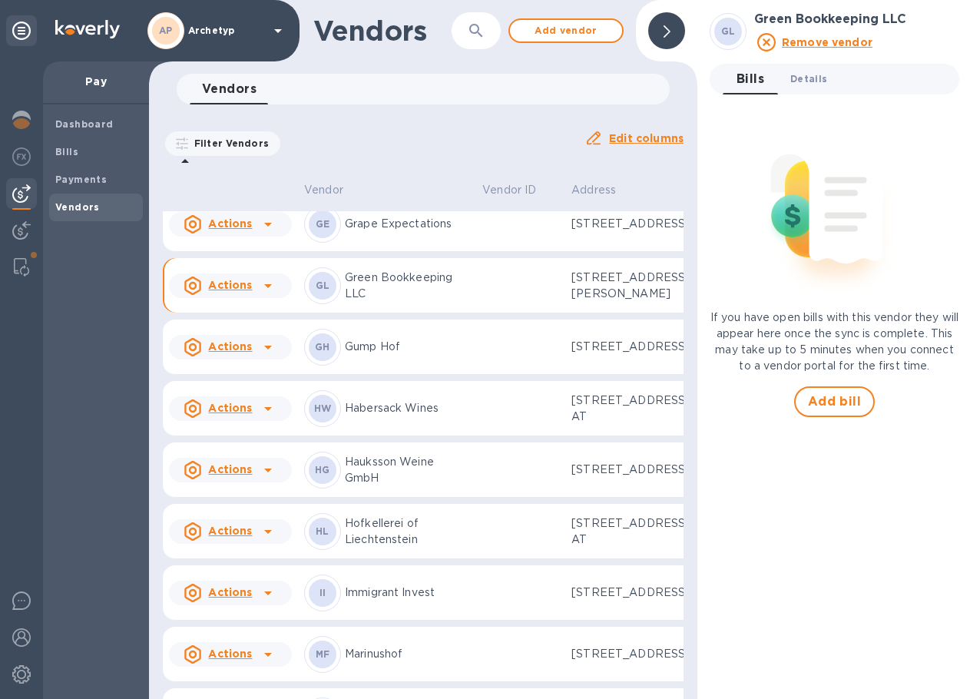
click at [822, 87] on span "Details 0" at bounding box center [808, 79] width 37 height 16
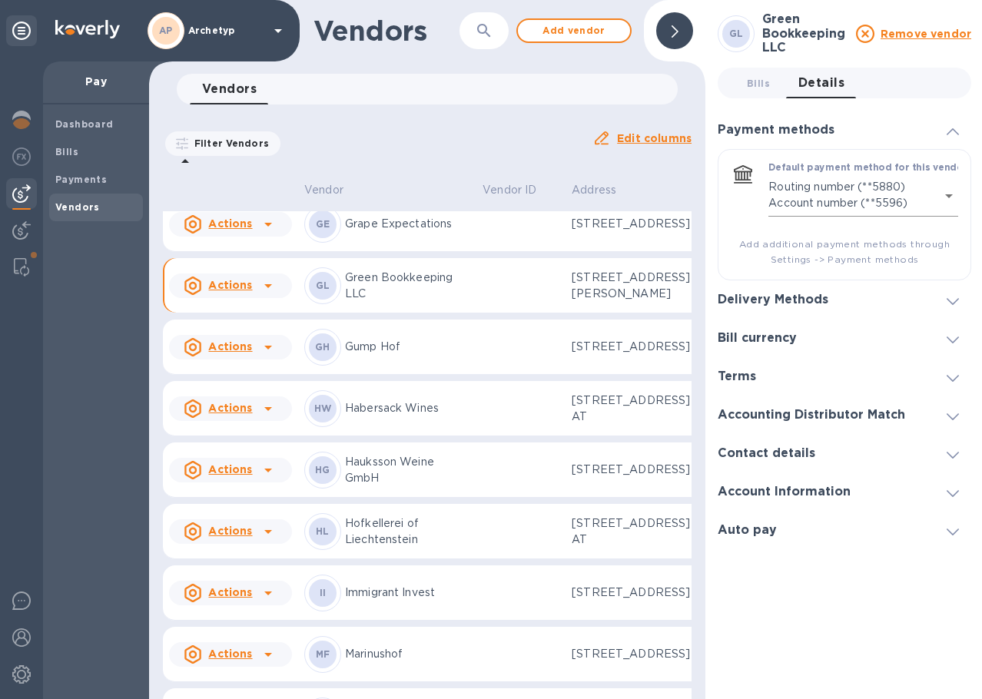
click at [940, 200] on body "AP Archetyp Pay Dashboard Bills Payments Vendors Vendors ​ Add vendor Vendors 0…" at bounding box center [491, 349] width 982 height 699
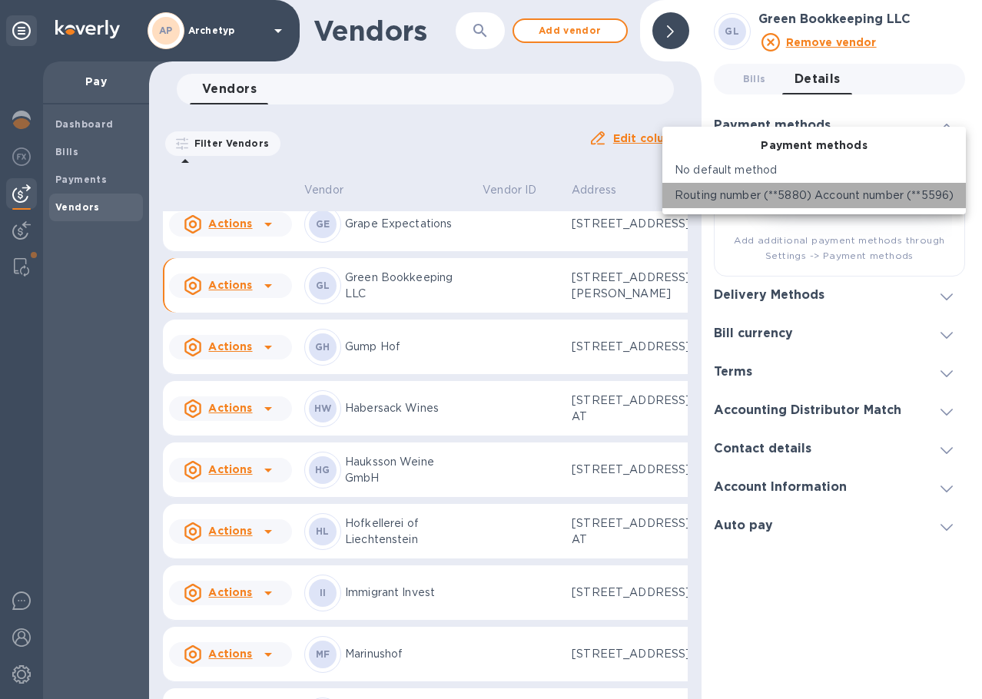
click at [940, 200] on p "Routing number (**5880) Account number (**5596)" at bounding box center [813, 195] width 279 height 16
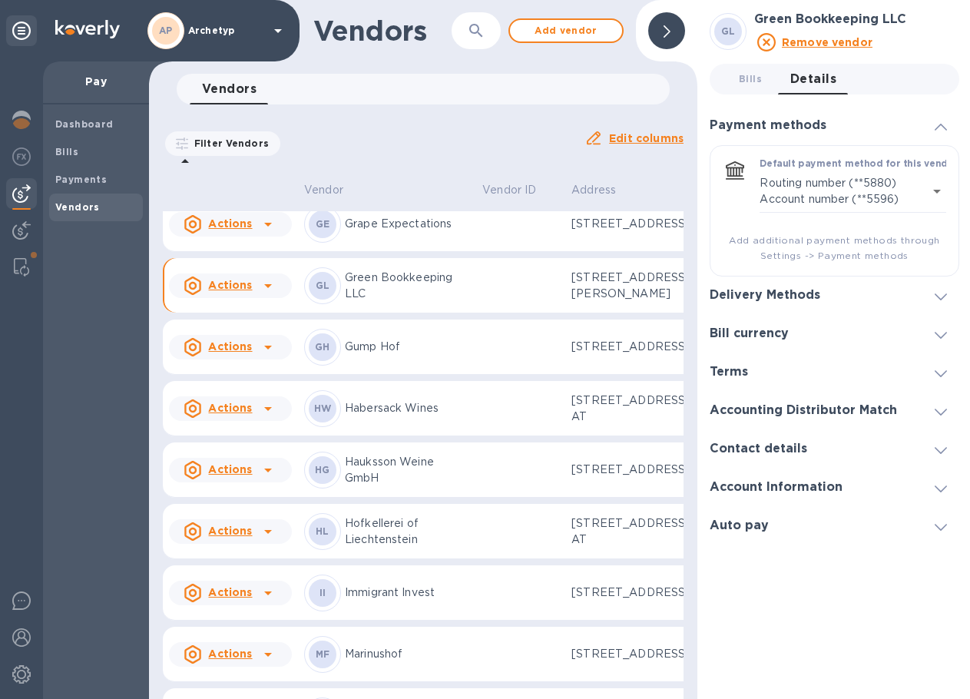
click at [932, 292] on div at bounding box center [941, 295] width 37 height 15
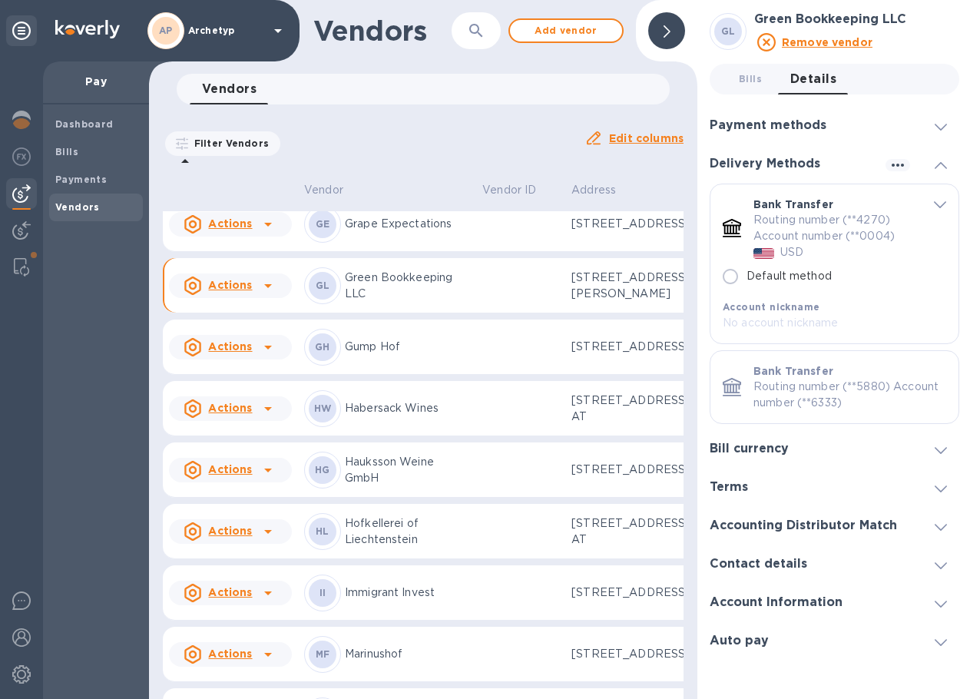
click at [936, 200] on div "Bank Transfer Routing number (**4270) Account number (**0004) USD Default metho…" at bounding box center [835, 263] width 248 height 159
